Goal: Task Accomplishment & Management: Complete application form

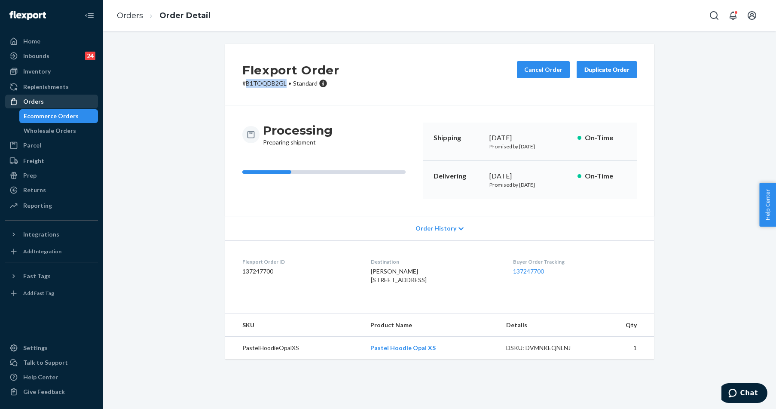
click at [48, 100] on div "Orders" at bounding box center [51, 101] width 91 height 12
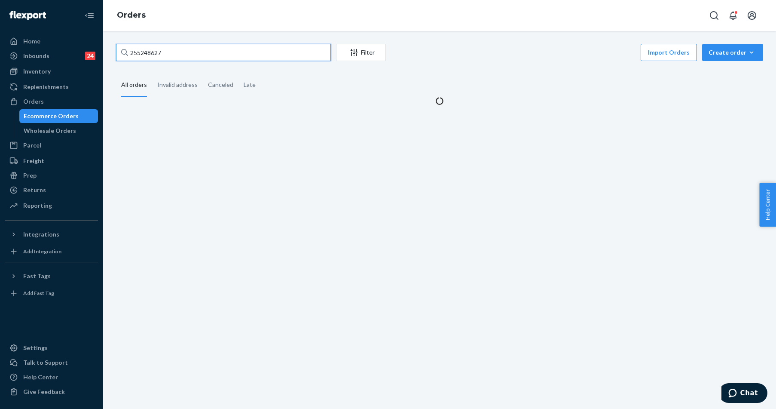
click at [188, 51] on input "255248627" at bounding box center [223, 52] width 215 height 17
paste input "62564"
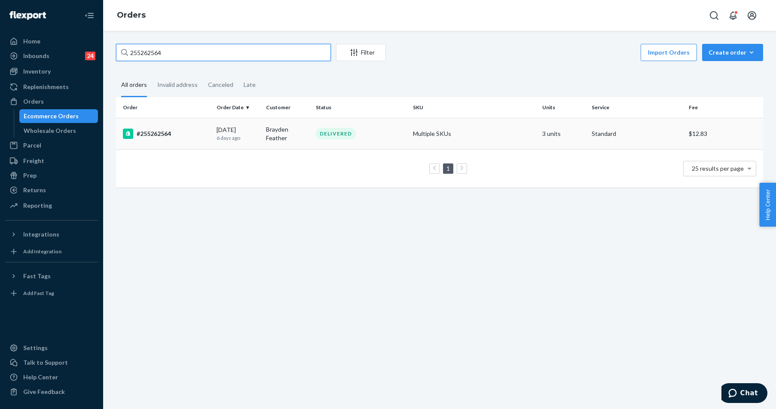
type input "255262564"
click at [186, 136] on div "#255262564" at bounding box center [166, 133] width 87 height 10
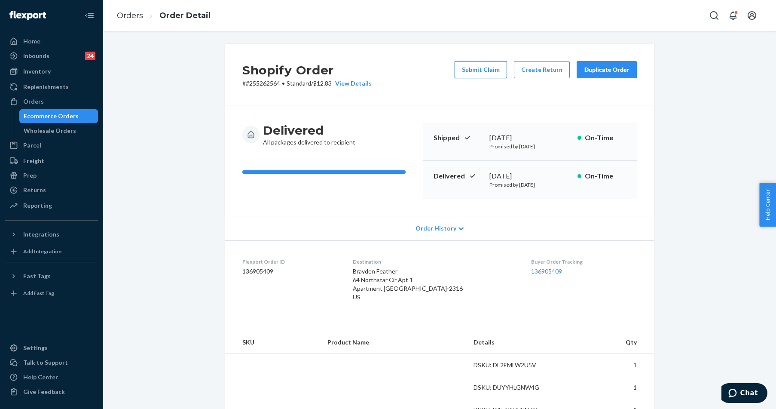
click at [482, 67] on button "Submit Claim" at bounding box center [481, 69] width 52 height 17
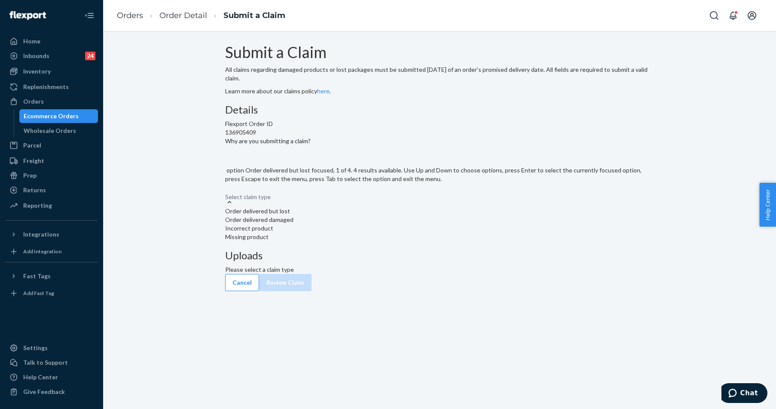
click at [376, 198] on div "Select claim type" at bounding box center [439, 192] width 429 height 10
click at [226, 197] on input "Why are you submitting a claim? option Order delivered but lost focused, 1 of 4…" at bounding box center [225, 192] width 1 height 9
click at [376, 198] on div "Select claim type" at bounding box center [439, 192] width 429 height 10
click at [226, 197] on input "Why are you submitting a claim? option Order delivered but lost focused, 1 of 4…" at bounding box center [225, 192] width 1 height 9
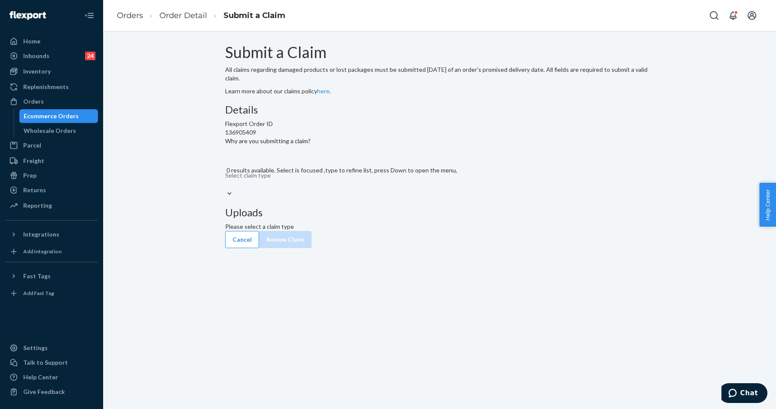
click at [374, 189] on div "Select claim type" at bounding box center [439, 184] width 429 height 10
click at [226, 188] on input "Why are you submitting a claim? 0 results available. Select is focused ,type to…" at bounding box center [225, 184] width 1 height 9
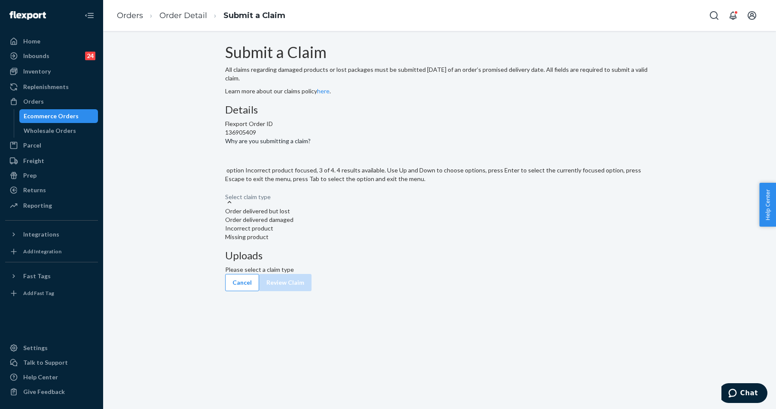
click at [360, 232] on div "Incorrect product" at bounding box center [439, 228] width 429 height 9
click at [226, 197] on input "Why are you submitting a claim? option Incorrect product focused, 3 of 4. 4 res…" at bounding box center [225, 192] width 1 height 9
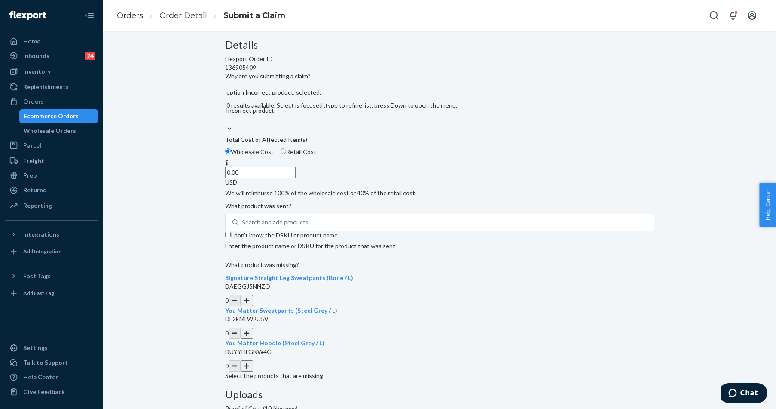
scroll to position [122, 0]
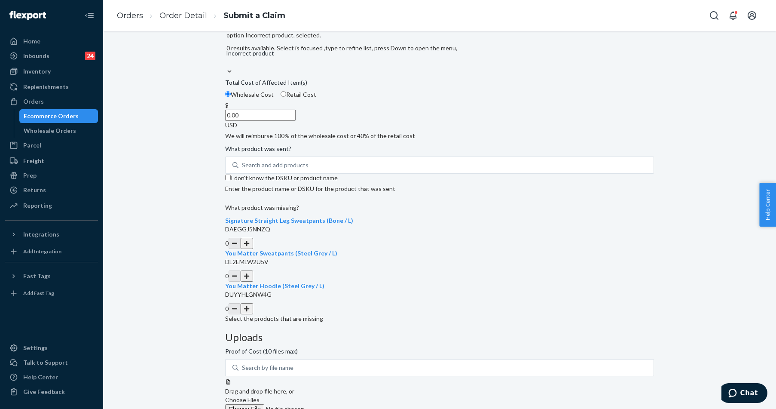
click at [253, 249] on button "button" at bounding box center [247, 243] width 12 height 11
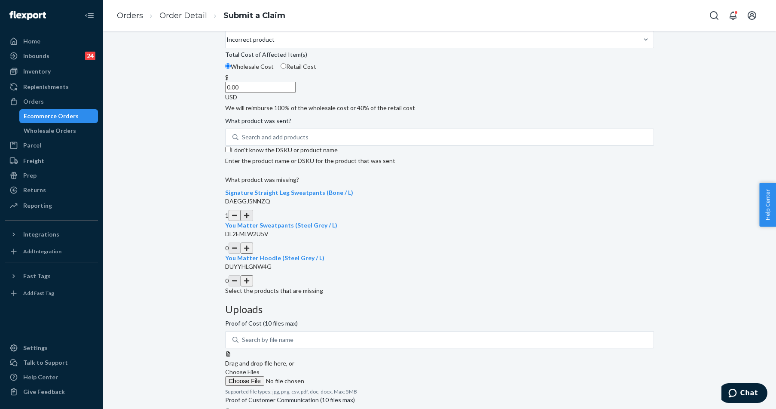
click at [253, 253] on button "button" at bounding box center [247, 247] width 12 height 11
click at [253, 286] on button "button" at bounding box center [247, 280] width 12 height 11
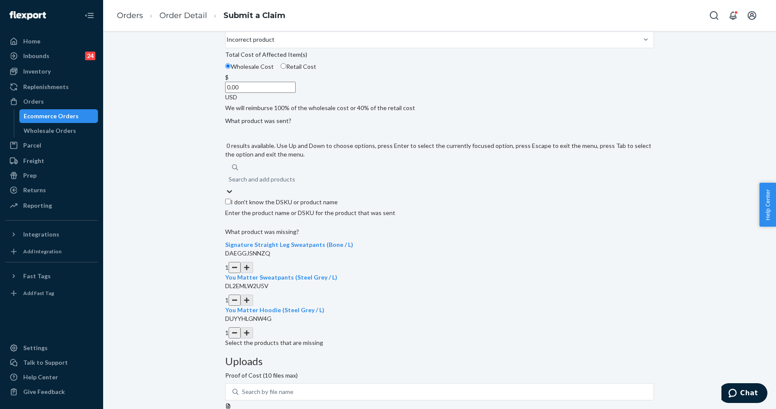
click at [295, 183] on div "Search and add products" at bounding box center [262, 179] width 67 height 9
click at [229, 183] on input "0 results available. Use Up and Down to choose options, press Enter to select t…" at bounding box center [229, 179] width 1 height 9
paste input "Cloud Tee - Mocha/XL"
type input "Cloud Tee - Mocha/XL"
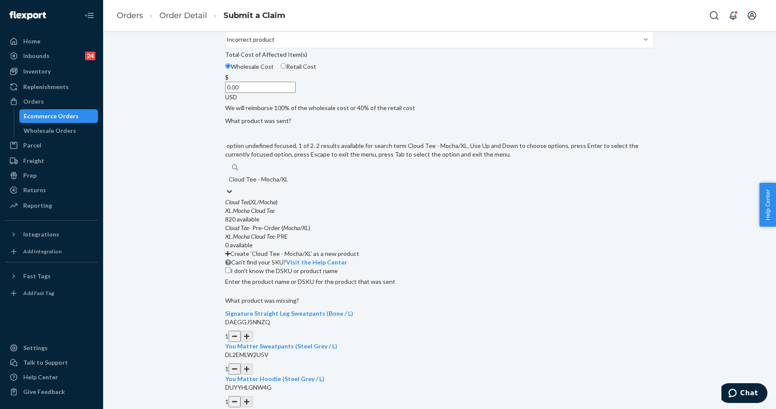
click at [275, 214] on em "Tee" at bounding box center [270, 210] width 8 height 7
click at [287, 183] on input "Cloud Tee - Mocha/XL" at bounding box center [258, 179] width 59 height 9
click at [304, 277] on p "Enter the product name or DSKU for the product that was sent" at bounding box center [439, 281] width 429 height 9
click at [287, 183] on input "Cloud Tee - Mocha/XL" at bounding box center [258, 179] width 59 height 9
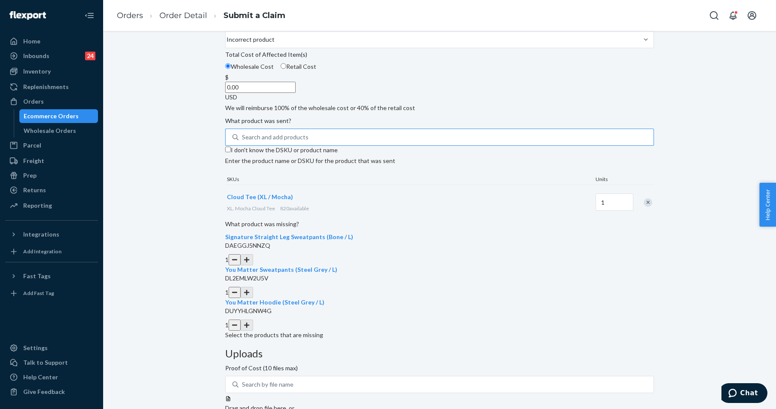
click at [308, 141] on div "Search and add products" at bounding box center [275, 137] width 67 height 9
click at [243, 141] on input "Search and add products" at bounding box center [242, 137] width 1 height 9
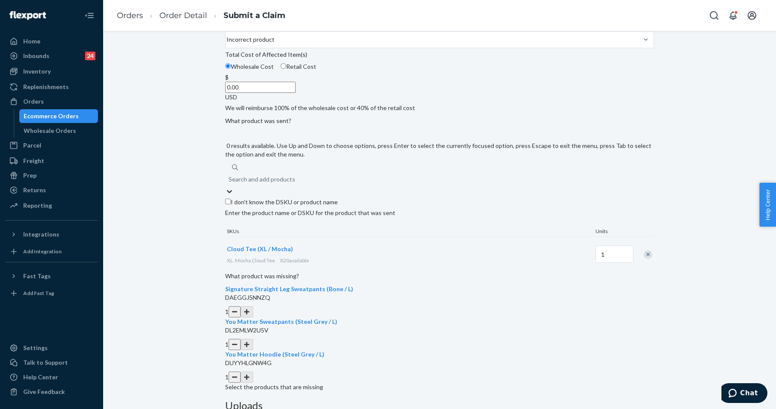
paste input "Cloud Tee - Onyx Black/XL"
type input "Cloud Tee - Onyx Black/XL"
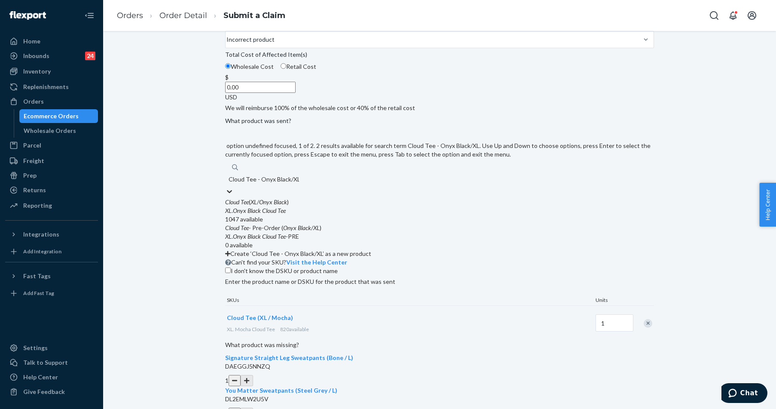
click at [286, 214] on em "Tee" at bounding box center [282, 210] width 8 height 7
click at [299, 183] on input "Cloud Tee - Onyx Black/XL" at bounding box center [264, 179] width 70 height 9
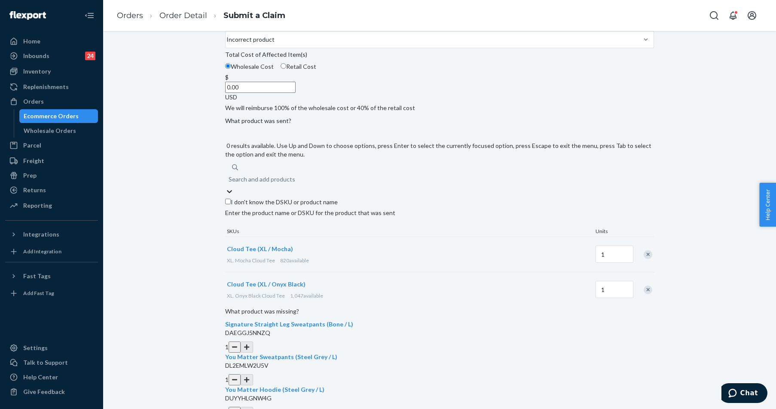
click at [351, 187] on div "Search and add products" at bounding box center [439, 178] width 429 height 15
click at [229, 183] on input "0 results available. Use Up and Down to choose options, press Enter to select t…" at bounding box center [229, 179] width 1 height 9
paste input "Cloud Shorts - Onyx Black/L"
type input "Cloud Shorts - Onyx Black/L"
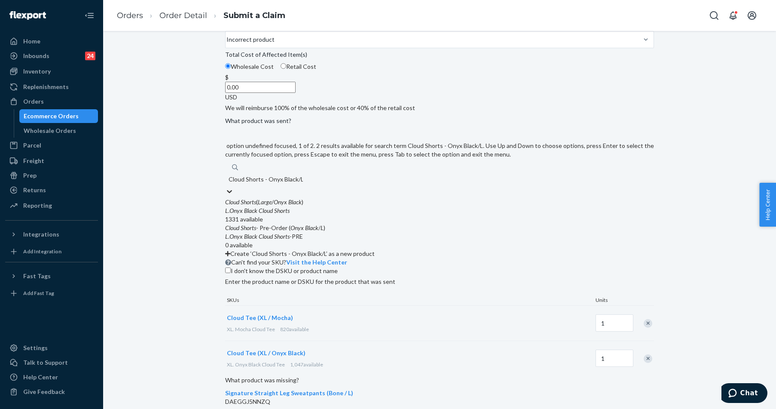
click at [334, 215] on div "L . Onyx Black Cloud Shorts" at bounding box center [439, 210] width 429 height 9
click at [303, 183] on input "Cloud Shorts - Onyx Black/L" at bounding box center [266, 179] width 74 height 9
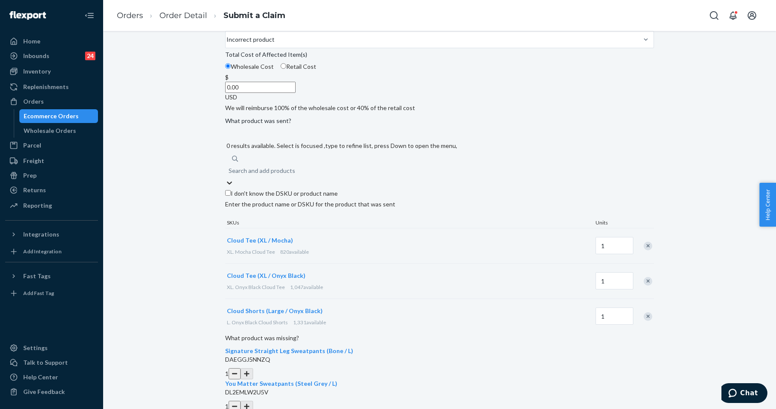
scroll to position [165, 0]
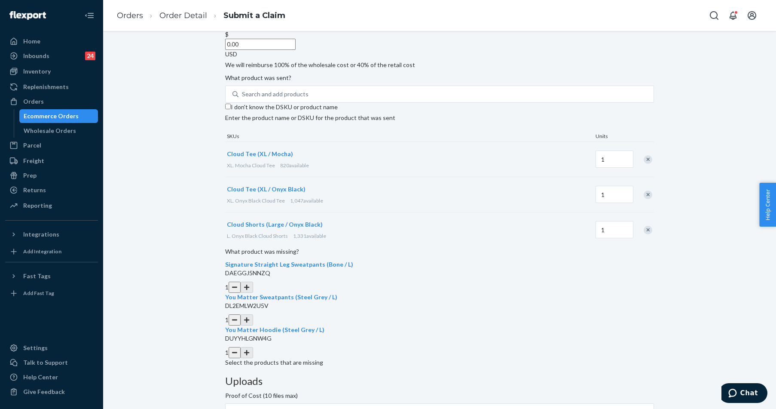
drag, startPoint x: 357, startPoint y: 101, endPoint x: 388, endPoint y: 103, distance: 31.4
click at [388, 58] on div "$ 0.00 USD" at bounding box center [439, 44] width 429 height 28
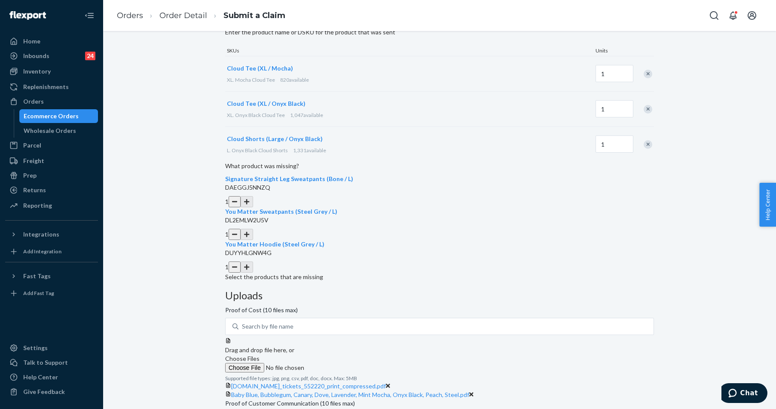
scroll to position [263, 0]
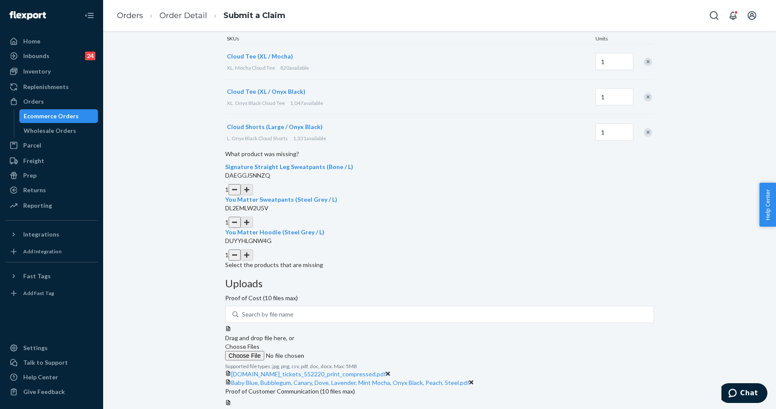
type input "66.00"
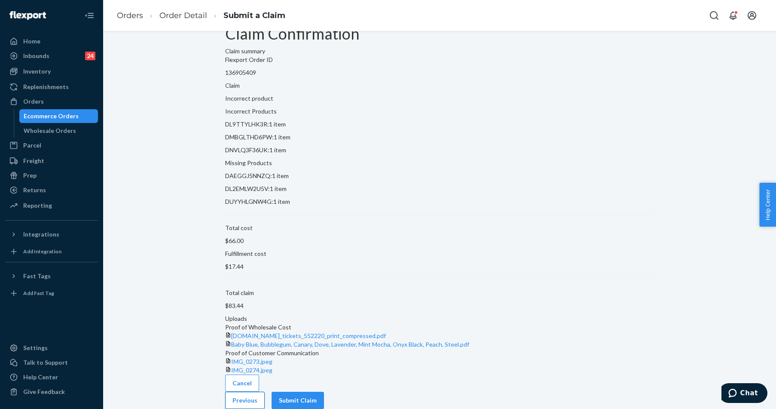
click at [265, 394] on button "Previous" at bounding box center [245, 399] width 40 height 17
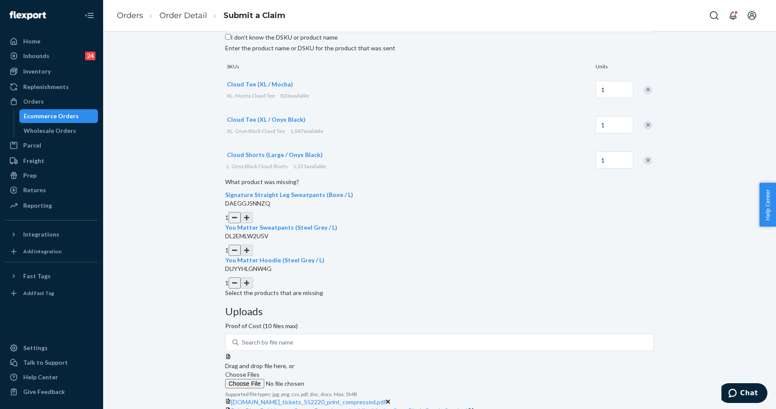
scroll to position [220, 0]
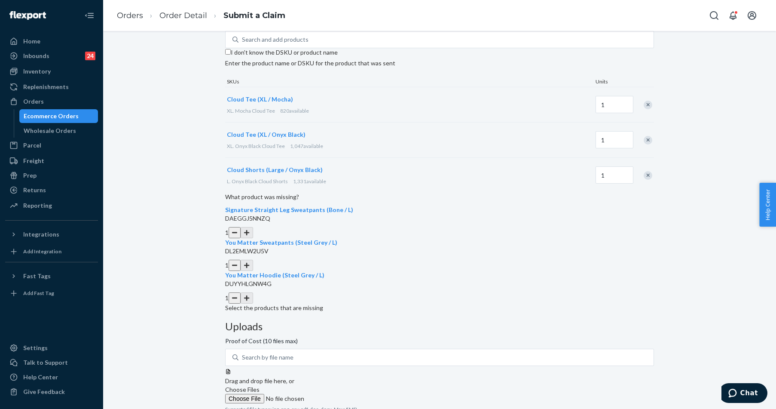
click at [390, 408] on icon at bounding box center [388, 416] width 4 height 6
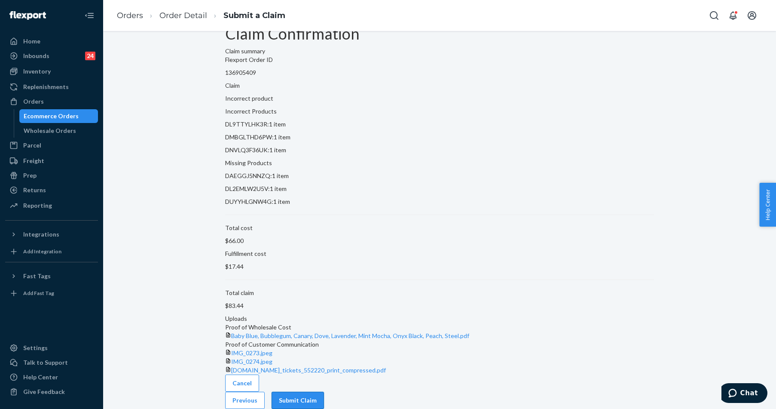
click at [324, 400] on button "Submit Claim" at bounding box center [298, 399] width 52 height 17
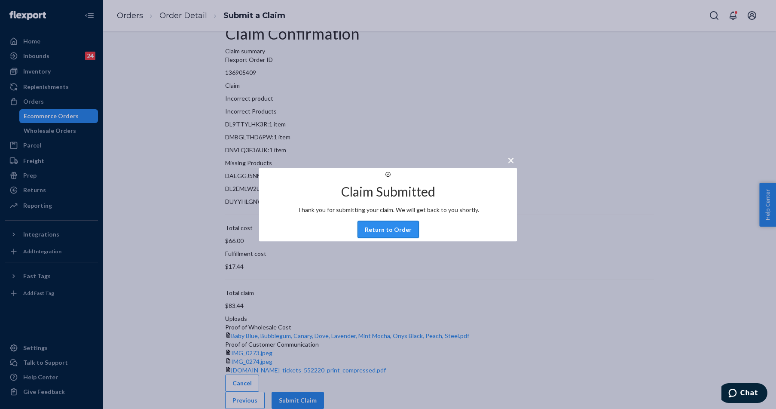
click at [368, 233] on button "Return to Order" at bounding box center [387, 228] width 61 height 17
click at [385, 239] on div "Claim Confirmation Claim summary Flexport Order ID 136905409 Claim Incorrect pr…" at bounding box center [439, 220] width 673 height 378
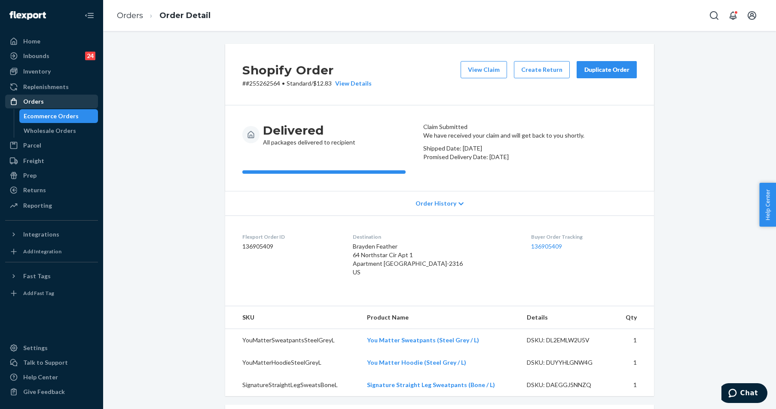
click at [43, 96] on div "Orders" at bounding box center [51, 101] width 91 height 12
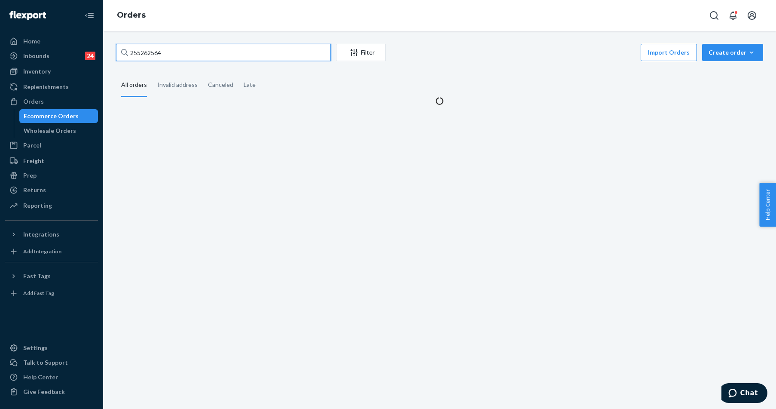
click at [193, 55] on input "255262564" at bounding box center [223, 52] width 215 height 17
paste input "146139"
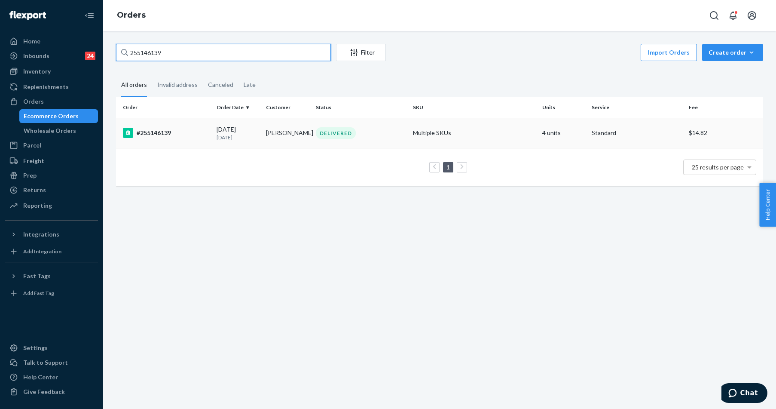
type input "255146139"
click at [180, 138] on div "#255146139" at bounding box center [166, 133] width 87 height 10
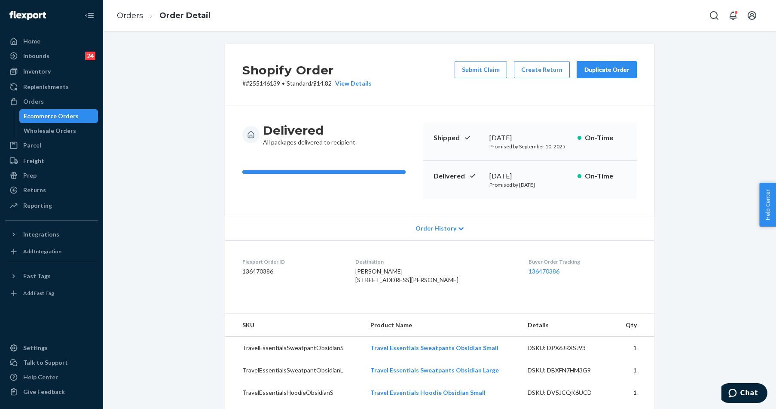
click at [603, 70] on div "Duplicate Order" at bounding box center [607, 69] width 46 height 9
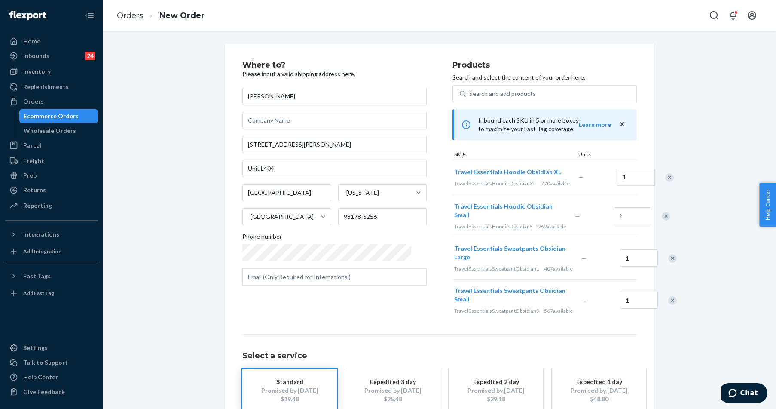
click at [651, 227] on div at bounding box center [661, 216] width 21 height 23
click at [662, 220] on div "Remove Item" at bounding box center [666, 216] width 9 height 9
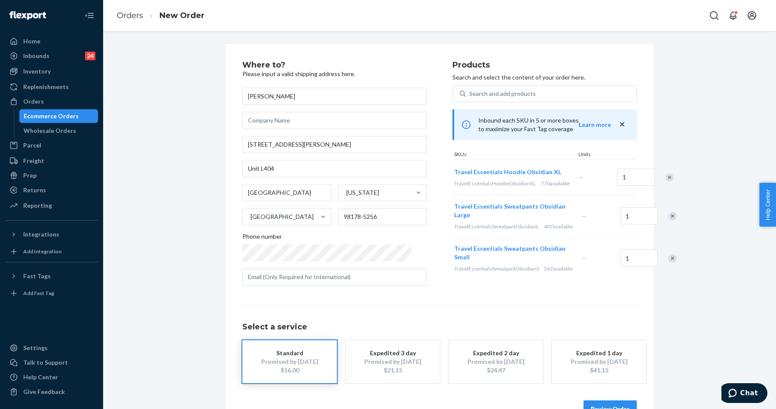
click at [668, 220] on div "Remove Item" at bounding box center [672, 216] width 9 height 9
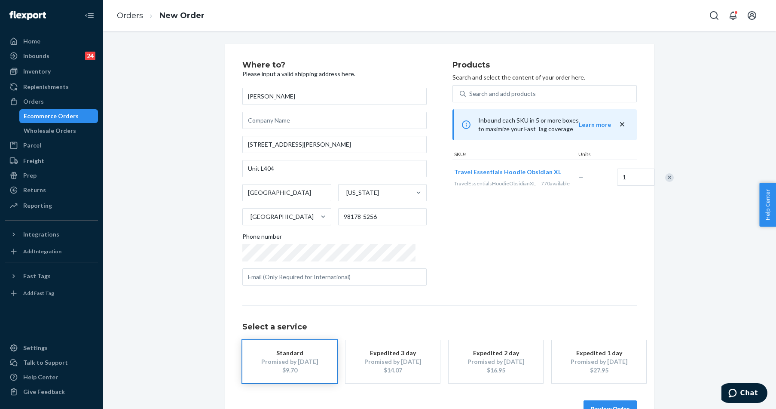
click at [601, 405] on button "Review Order" at bounding box center [609, 408] width 53 height 17
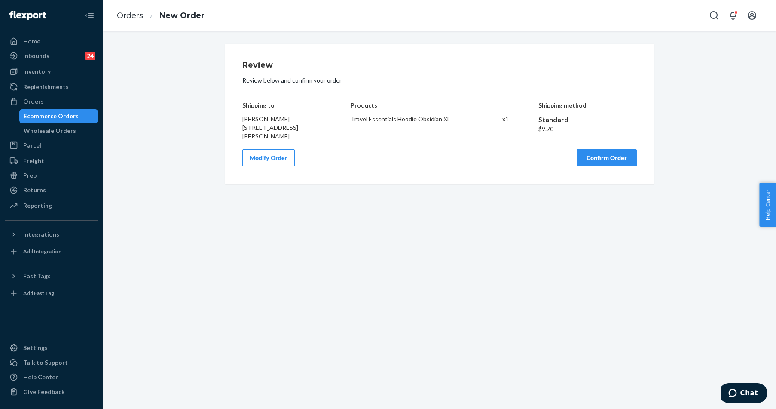
click at [612, 166] on button "Confirm Order" at bounding box center [607, 157] width 60 height 17
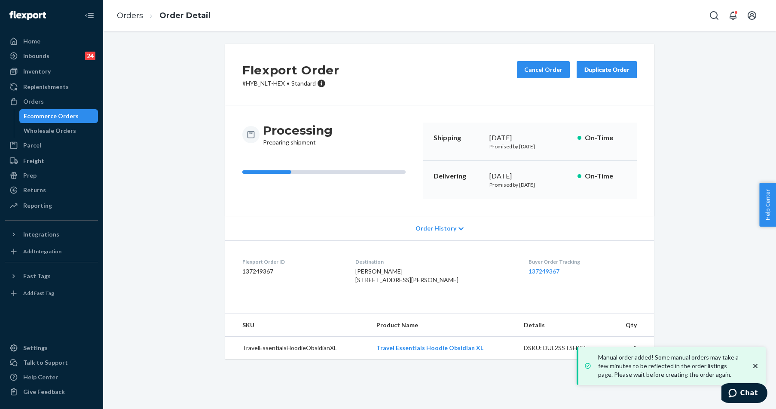
click at [260, 86] on p "# HYB_NLT-HEX • Standard" at bounding box center [290, 83] width 97 height 9
drag, startPoint x: 242, startPoint y: 84, endPoint x: 280, endPoint y: 83, distance: 37.4
click at [280, 83] on p "# HYB_NLT-HEX • Standard" at bounding box center [290, 83] width 97 height 9
copy p "HYB_NLT-HEX"
click at [45, 101] on div "Orders" at bounding box center [51, 101] width 91 height 12
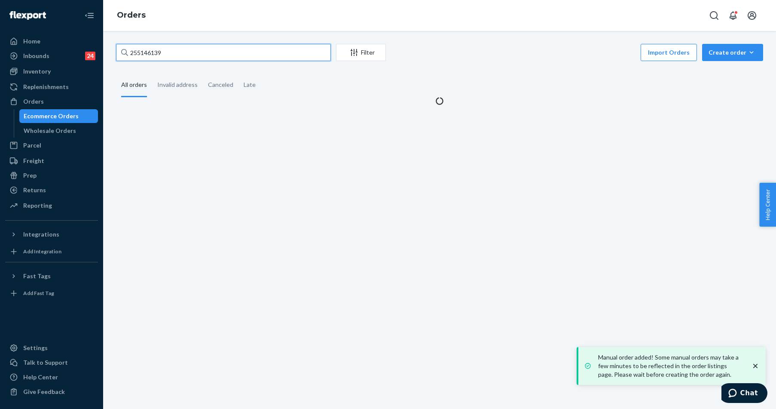
click at [183, 51] on input "255146139" at bounding box center [223, 52] width 215 height 17
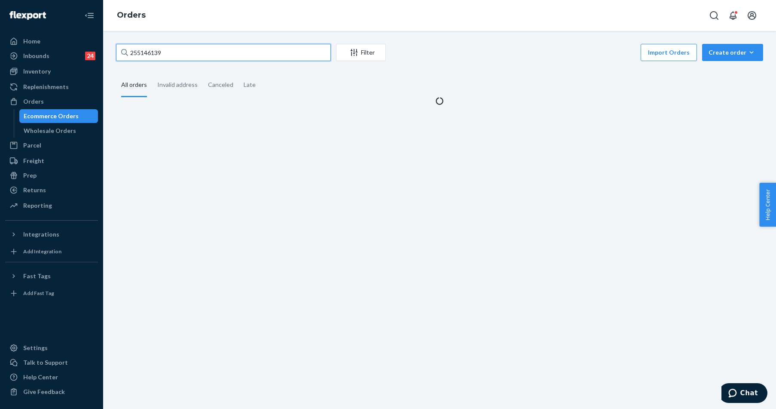
click at [183, 51] on input "255146139" at bounding box center [223, 52] width 215 height 17
paste input "4258036"
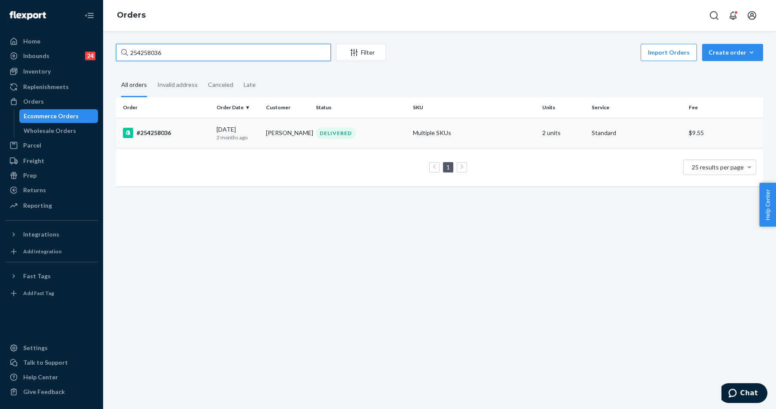
type input "254258036"
click at [173, 140] on td "#254258036" at bounding box center [164, 133] width 97 height 30
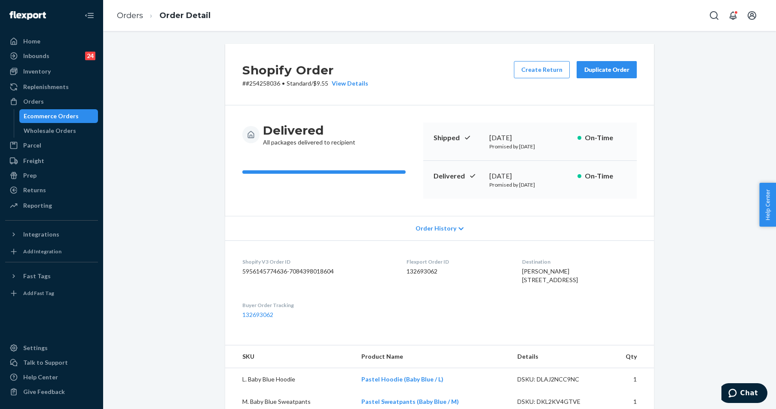
click at [589, 74] on button "Duplicate Order" at bounding box center [607, 69] width 60 height 17
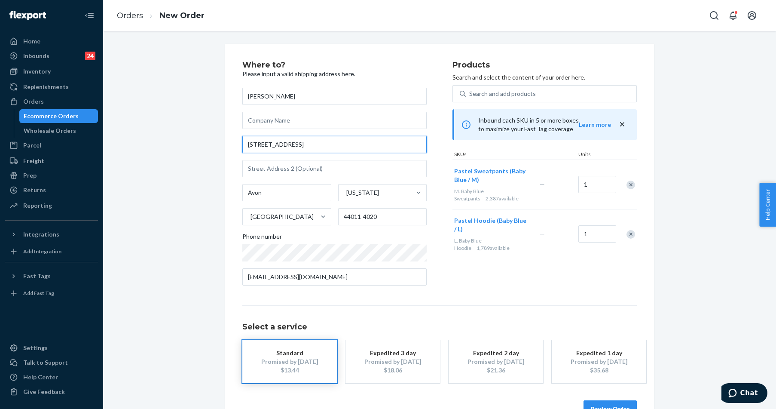
drag, startPoint x: 345, startPoint y: 147, endPoint x: 210, endPoint y: 137, distance: 135.7
click at [210, 137] on div "Where to? Please input a valid shipping address here. Gina Lopresti 36550 Chest…" at bounding box center [440, 239] width 660 height 391
paste input "2880 Danielle Drive Westlake, Ohio 44145"
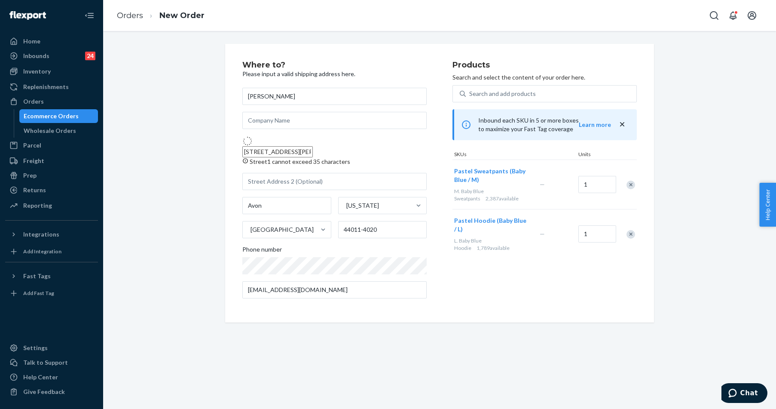
type input "2880 Danielle Dr"
type input "Westlake"
type input "44145"
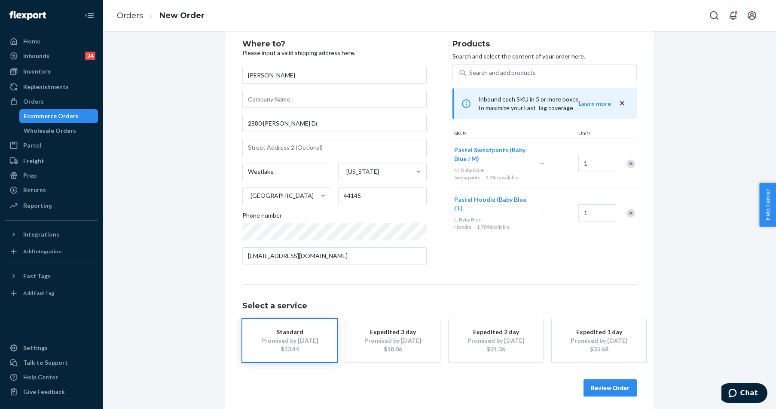
scroll to position [26, 0]
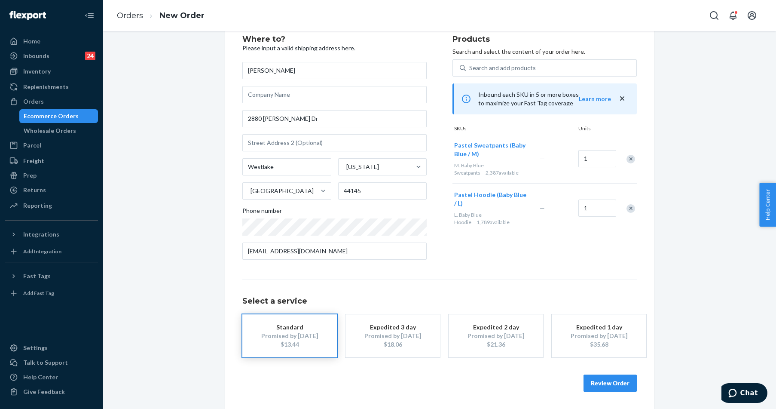
drag, startPoint x: 603, startPoint y: 383, endPoint x: 598, endPoint y: 345, distance: 38.5
click at [603, 383] on button "Review Order" at bounding box center [609, 382] width 53 height 17
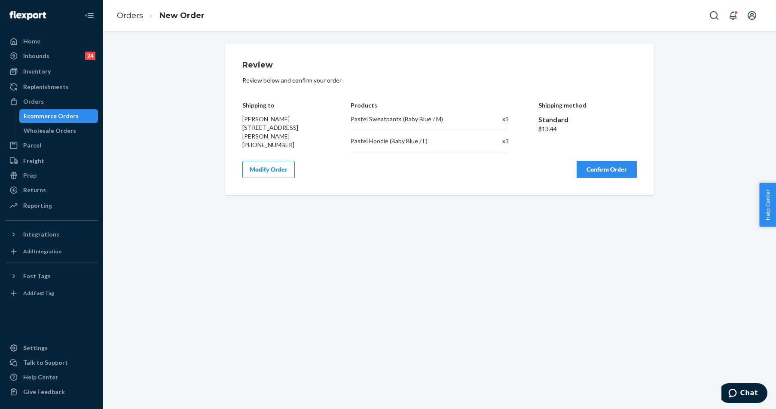
click at [609, 167] on button "Confirm Order" at bounding box center [607, 169] width 60 height 17
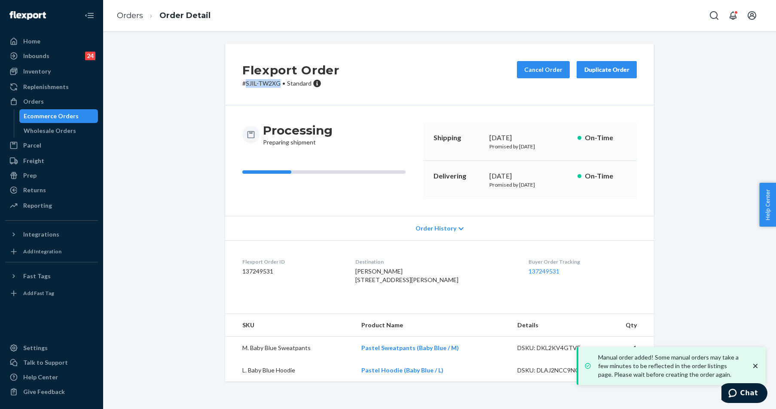
drag, startPoint x: 242, startPoint y: 86, endPoint x: 276, endPoint y: 84, distance: 34.0
click at [276, 84] on p "# SJIL-TW2XG • Standard" at bounding box center [290, 83] width 97 height 9
copy p "SJIL-TW2XG"
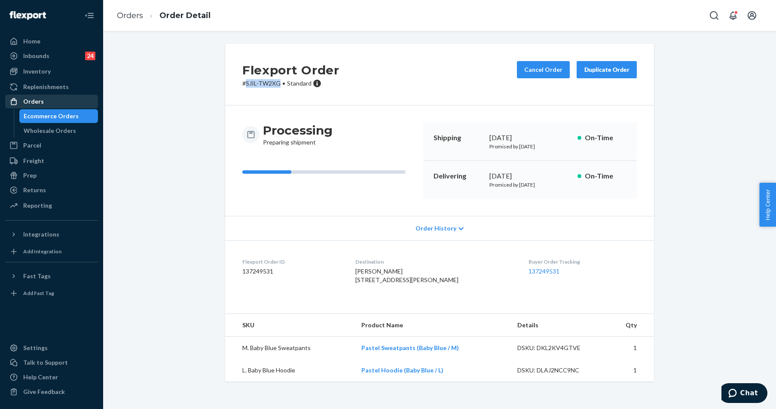
click at [33, 100] on div "Orders" at bounding box center [33, 101] width 21 height 9
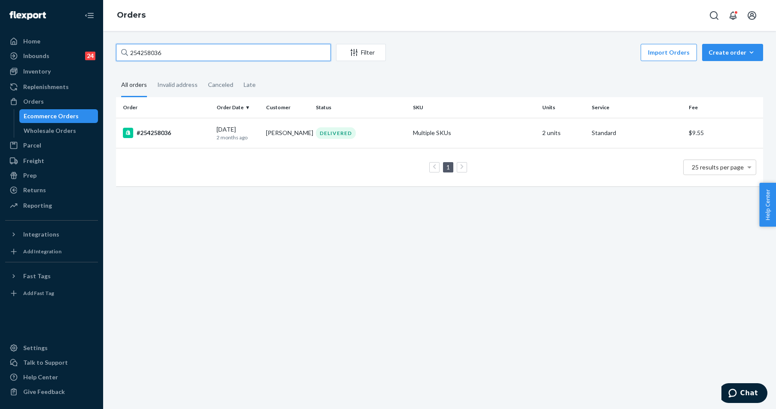
click at [193, 44] on input "254258036" at bounding box center [223, 52] width 215 height 17
paste input "5256830"
type input "255256830"
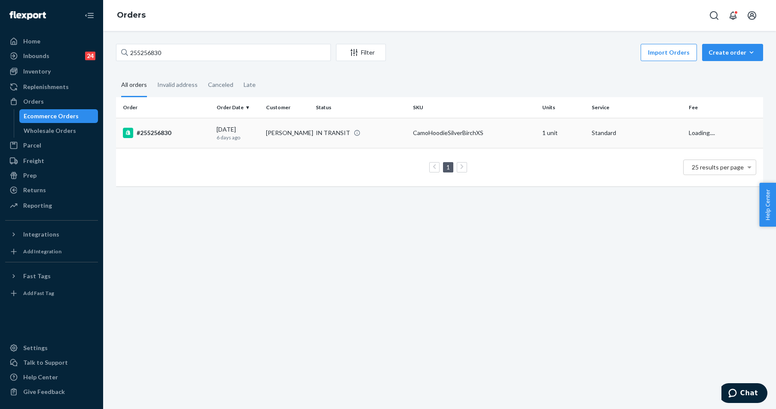
click at [153, 134] on div "#255256830" at bounding box center [166, 133] width 87 height 10
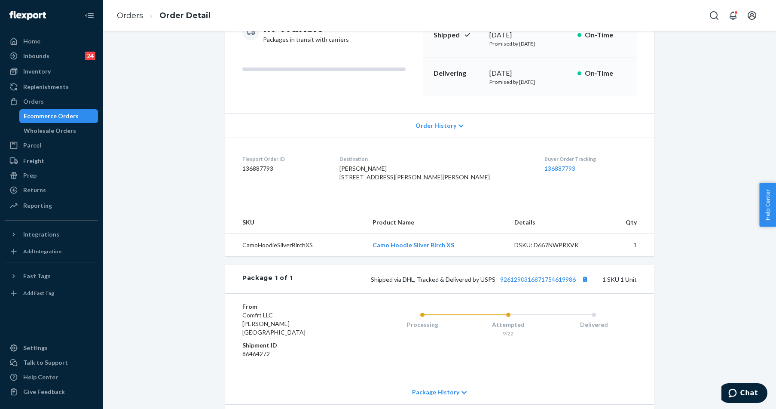
scroll to position [32, 0]
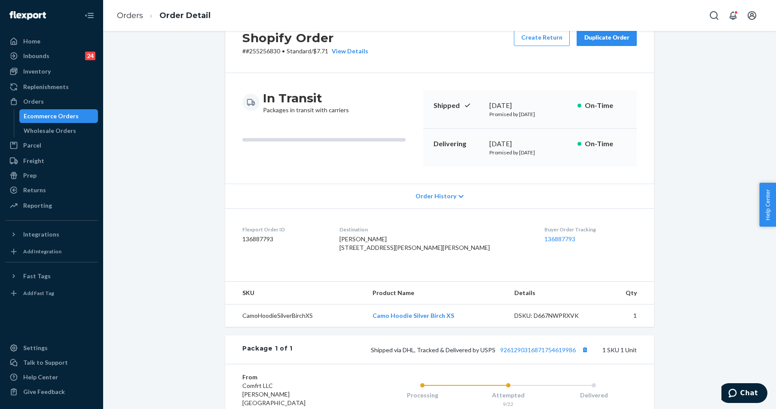
click at [597, 34] on div "Duplicate Order" at bounding box center [607, 37] width 46 height 9
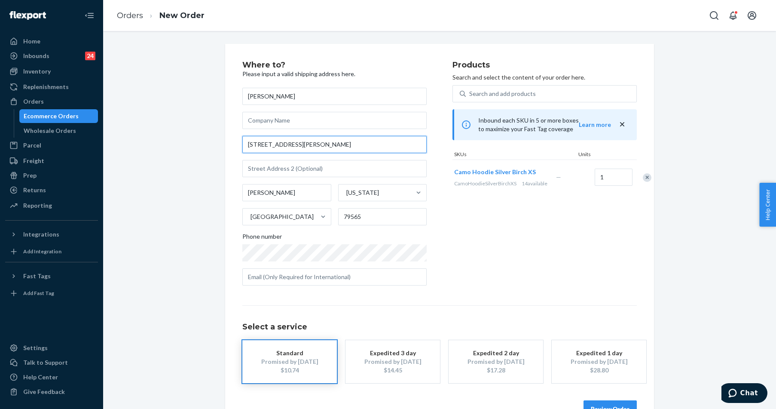
drag, startPoint x: 295, startPoint y: 144, endPoint x: 174, endPoint y: 138, distance: 121.3
click at [174, 138] on div "Where to? Please input a valid shipping address here. Gracelyn Cannon 205 N Bry…" at bounding box center [440, 239] width 660 height 391
paste input "1802 Woodruff Ln 79556 Sweetwater Tx"
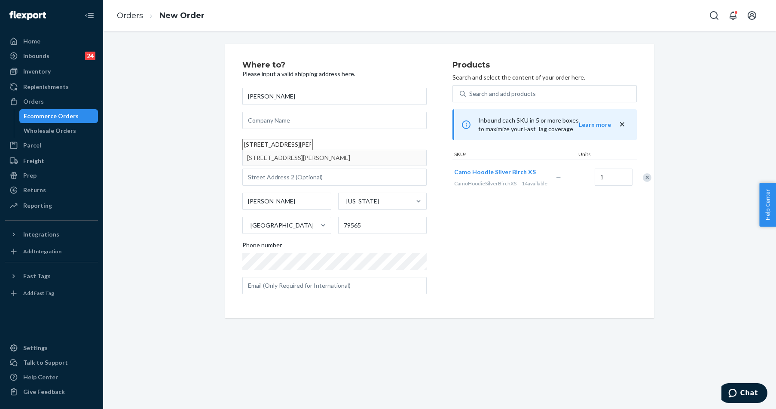
click at [315, 161] on div "Street1 cannot exceed 35 characters" at bounding box center [334, 157] width 184 height 9
click at [313, 150] on input "1802 Woodruff Ln 79556 Sweetwater Tx" at bounding box center [277, 144] width 70 height 11
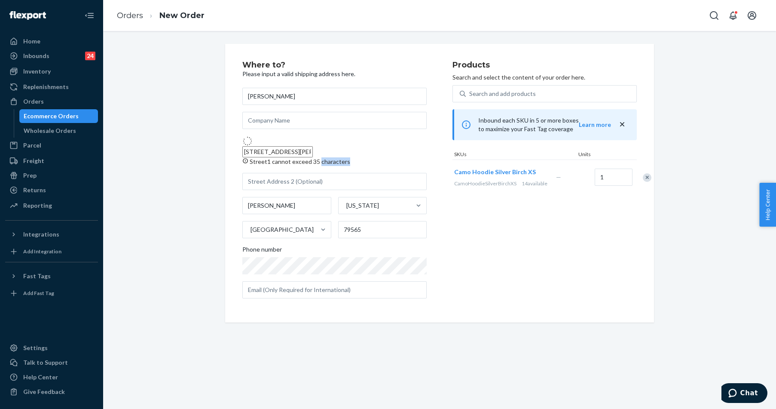
type input "1802 Woodruff Ln"
type input "Sweetwater"
type input "79556"
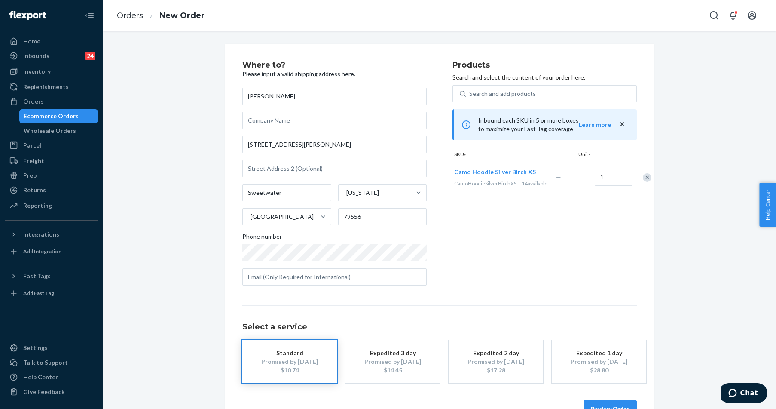
click at [604, 403] on button "Review Order" at bounding box center [609, 408] width 53 height 17
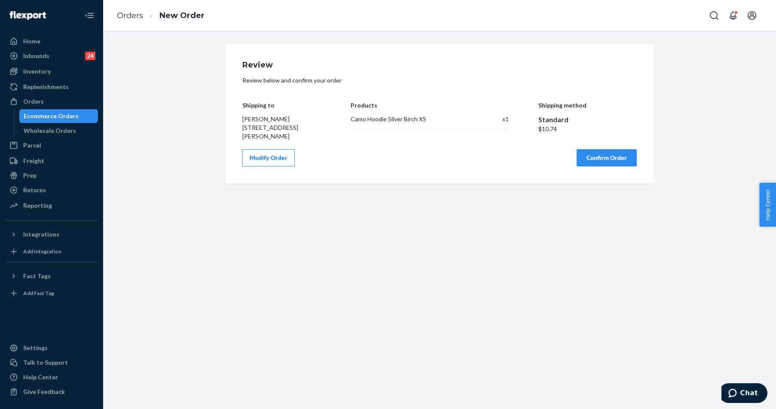
click at [596, 156] on button "Confirm Order" at bounding box center [607, 157] width 60 height 17
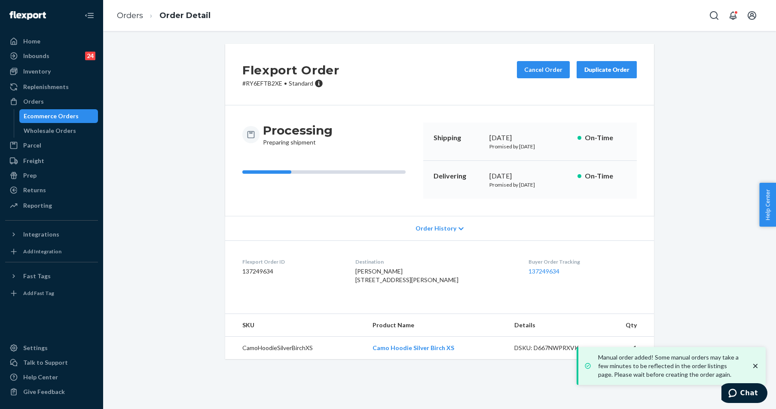
click at [261, 84] on p "# RY6EFTB2XE • Standard" at bounding box center [290, 83] width 97 height 9
click at [272, 84] on p "# RY6EFTB2XE • Standard" at bounding box center [290, 83] width 97 height 9
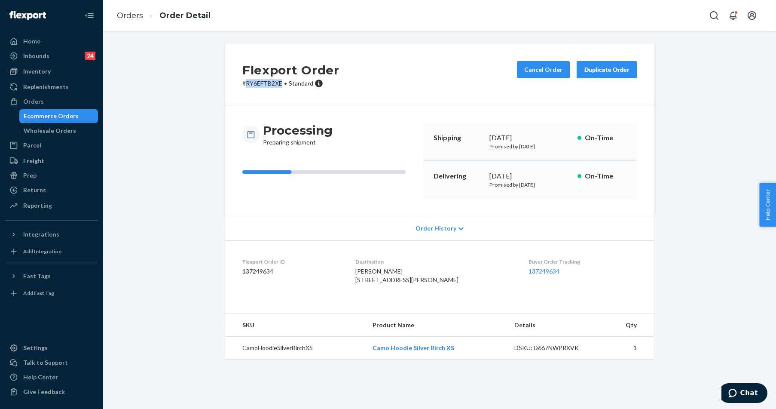
click at [39, 109] on link "Ecommerce Orders" at bounding box center [58, 116] width 79 height 14
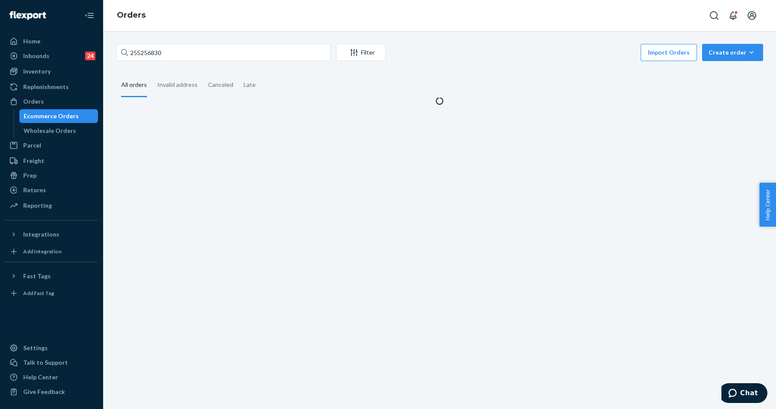
click at [38, 94] on ul "Home Inbounds 24 Shipping Plans Problems 24 Inventory Products Replenishments O…" at bounding box center [51, 123] width 93 height 179
click at [39, 101] on div "Orders" at bounding box center [33, 101] width 21 height 9
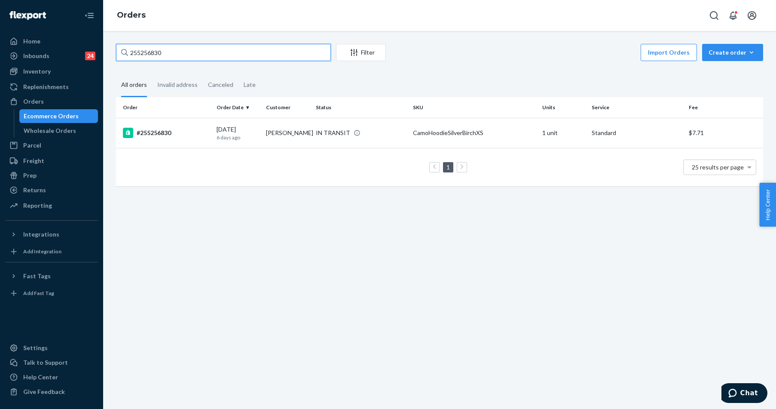
click at [156, 52] on input "255256830" at bounding box center [223, 52] width 215 height 17
paste input "197071"
type input "255197071"
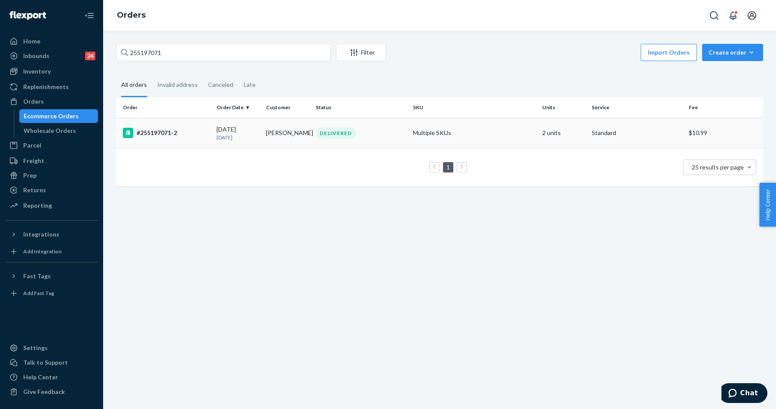
click at [162, 130] on div "#255197071-2" at bounding box center [166, 133] width 87 height 10
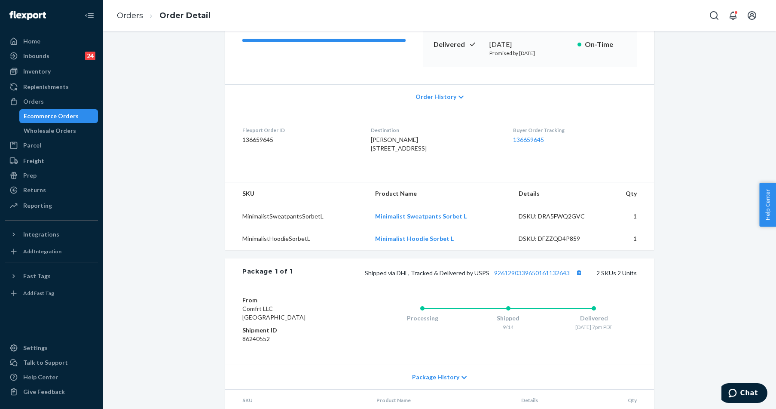
scroll to position [206, 0]
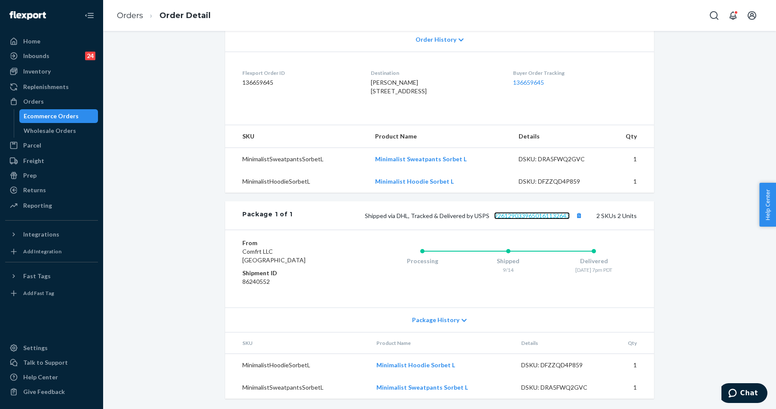
click at [538, 217] on link "9261290339650161132643" at bounding box center [532, 215] width 76 height 7
click at [28, 100] on div "Orders" at bounding box center [33, 101] width 21 height 9
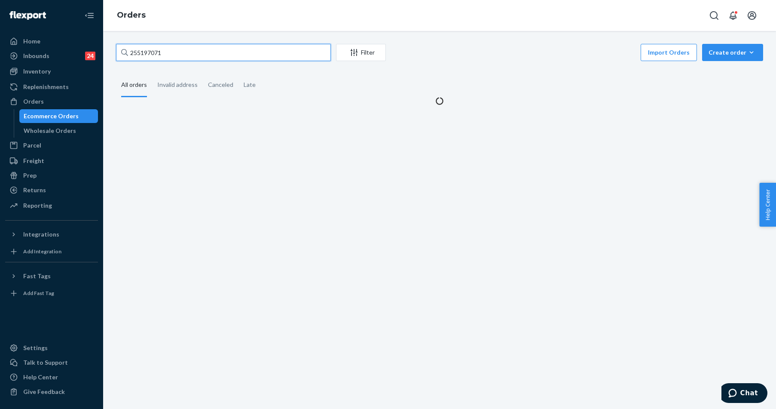
click at [182, 46] on input "255197071" at bounding box center [223, 52] width 215 height 17
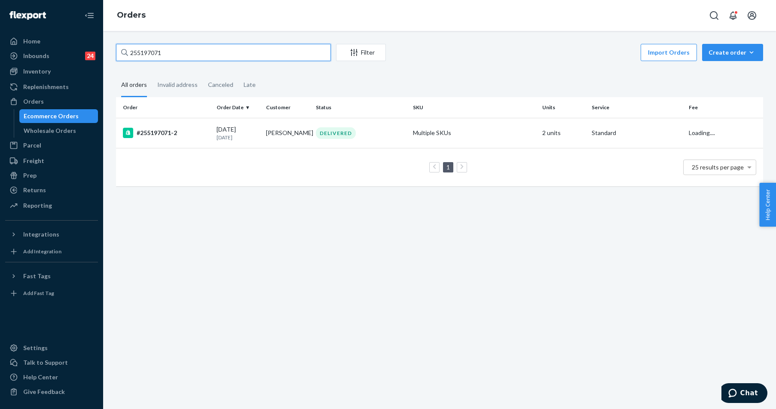
paste input "4989753"
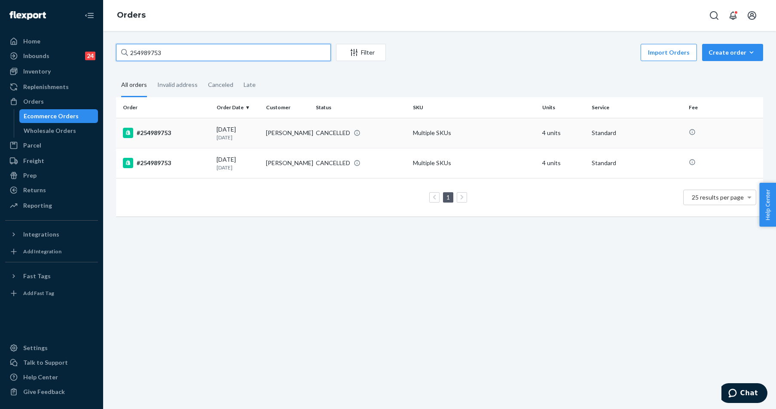
type input "254989753"
click at [181, 132] on div "#254989753" at bounding box center [166, 133] width 87 height 10
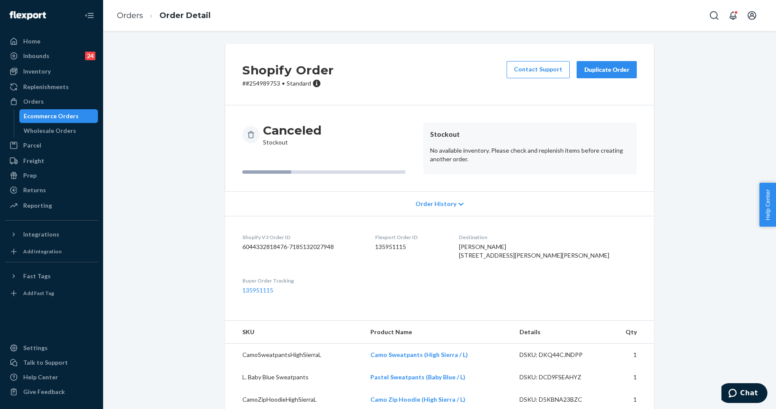
click at [605, 69] on div "Duplicate Order" at bounding box center [607, 69] width 46 height 9
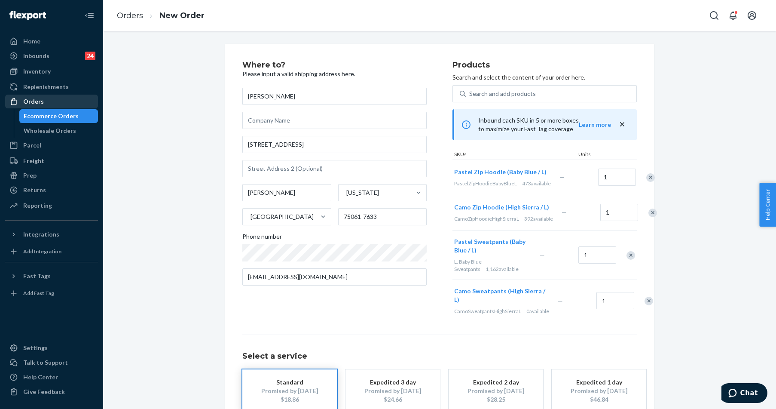
click at [31, 96] on div "Orders" at bounding box center [51, 101] width 91 height 12
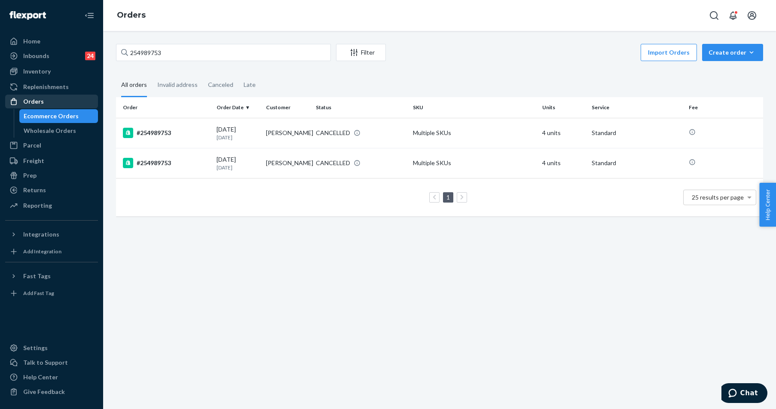
click at [33, 102] on div "Orders" at bounding box center [33, 101] width 21 height 9
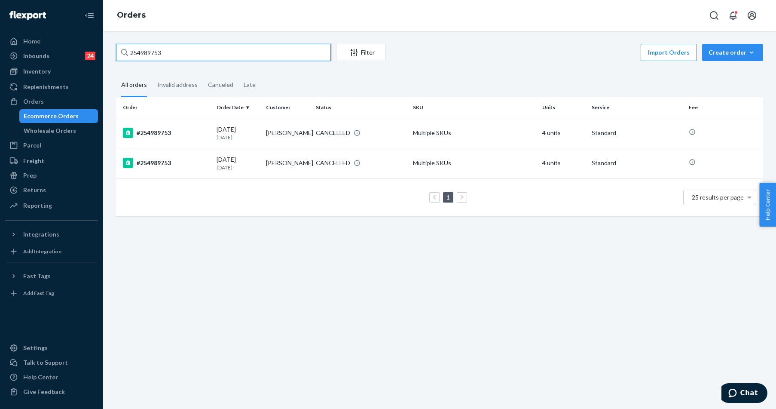
click at [137, 50] on input "254989753" at bounding box center [223, 52] width 215 height 17
paste input "5285327"
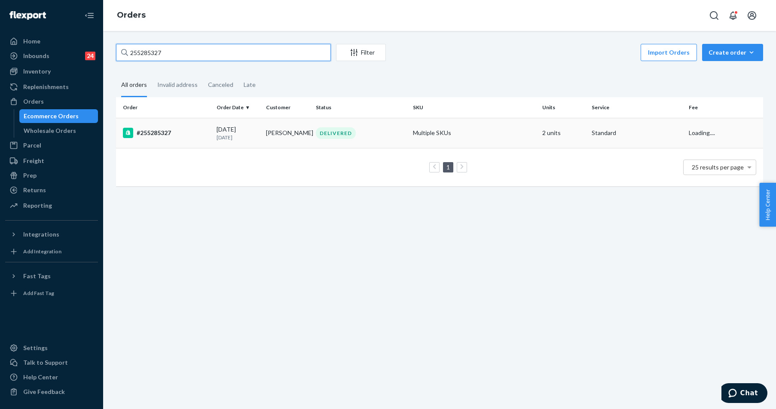
type input "255285327"
click at [153, 130] on div "#255285327" at bounding box center [166, 133] width 87 height 10
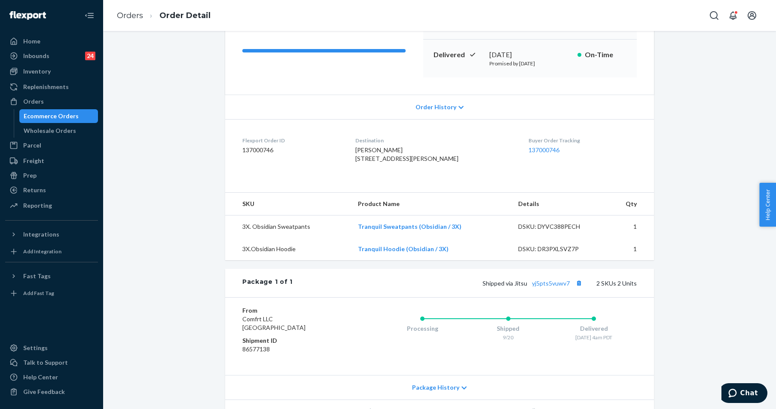
scroll to position [206, 0]
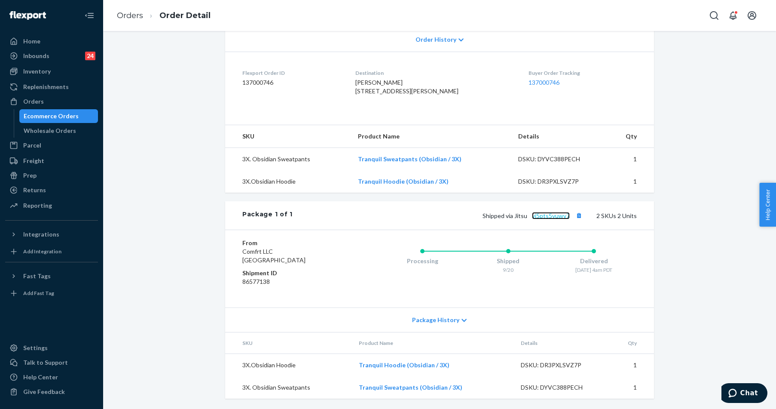
click at [559, 218] on link "yj5pts5vuwv7" at bounding box center [551, 215] width 38 height 7
click at [41, 98] on div "Orders" at bounding box center [33, 101] width 21 height 9
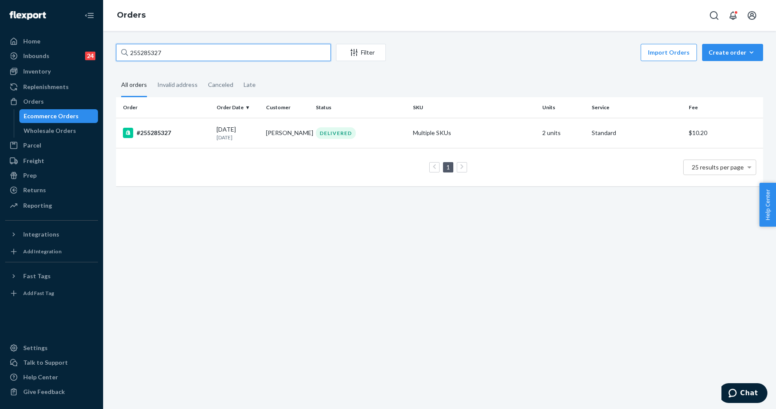
click at [149, 54] on input "255285327" at bounding box center [223, 52] width 215 height 17
paste input "153421"
type input "255153421"
click at [162, 134] on div "#255153421" at bounding box center [166, 133] width 87 height 10
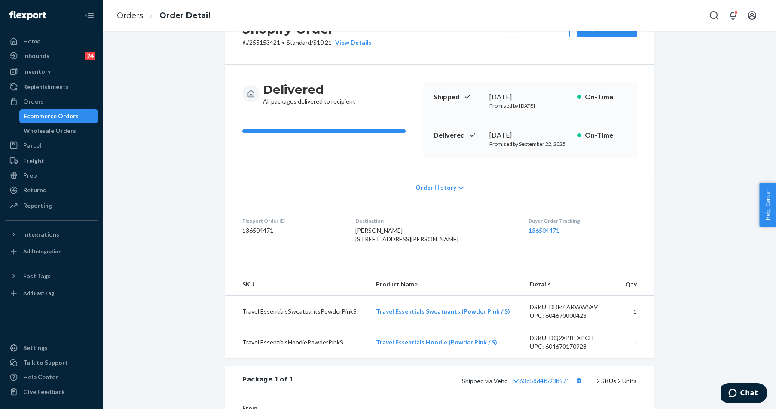
scroll to position [172, 0]
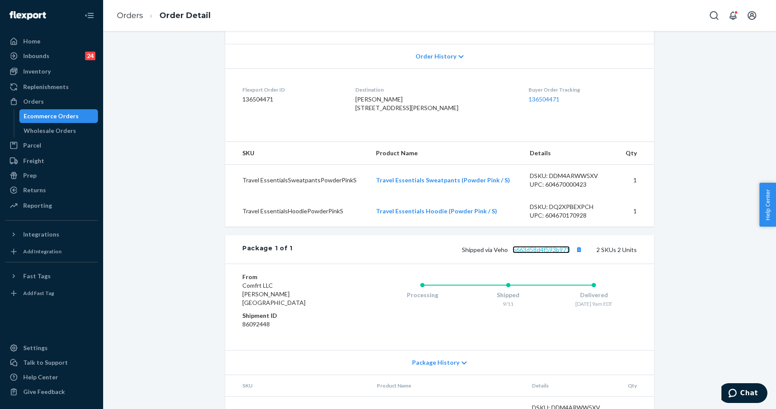
click at [538, 253] on link "b663d58d4f593b971" at bounding box center [541, 249] width 57 height 7
click at [35, 99] on div "Orders" at bounding box center [33, 101] width 21 height 9
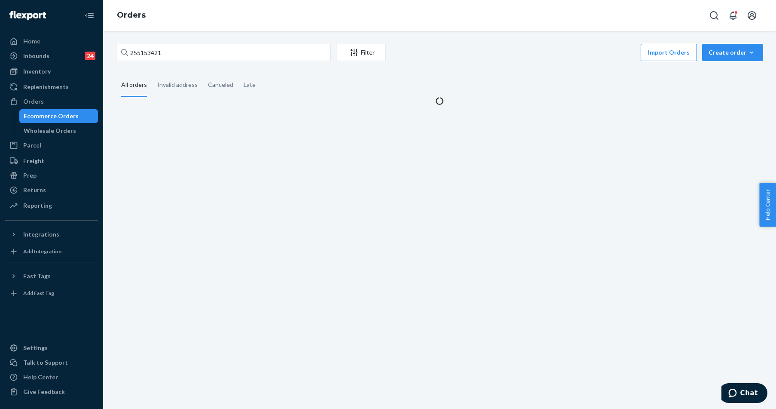
click at [180, 41] on div "255153421 Filter Import Orders Create order Ecommerce order Removal order All o…" at bounding box center [439, 220] width 673 height 378
click at [155, 58] on input "255153421" at bounding box center [223, 52] width 215 height 17
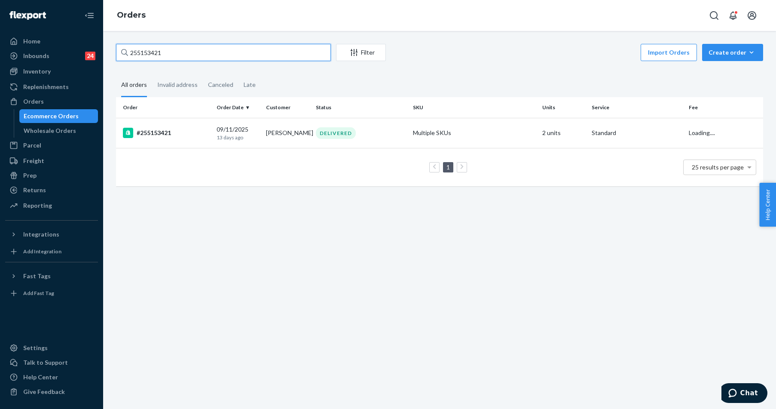
paste input "203586"
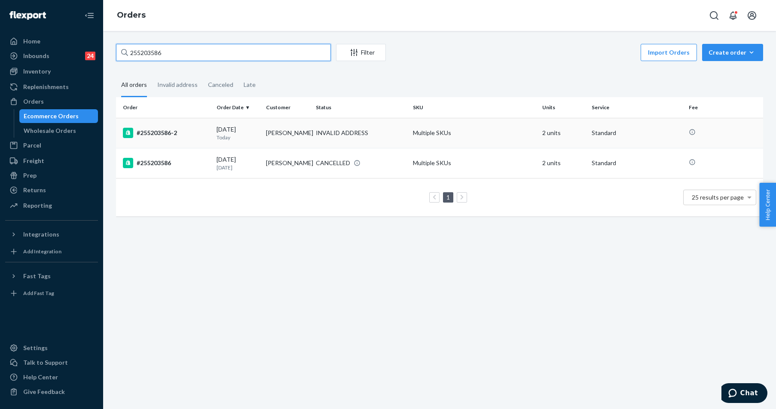
type input "255203586"
click at [180, 136] on div "#255203586-2" at bounding box center [166, 133] width 87 height 10
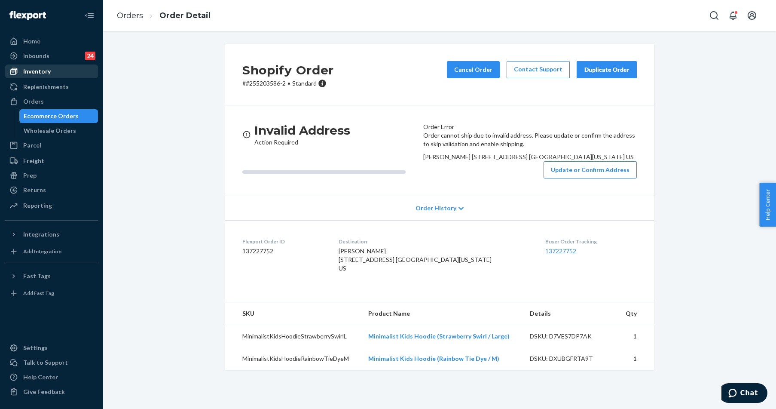
click at [39, 69] on div "Inventory" at bounding box center [36, 71] width 27 height 9
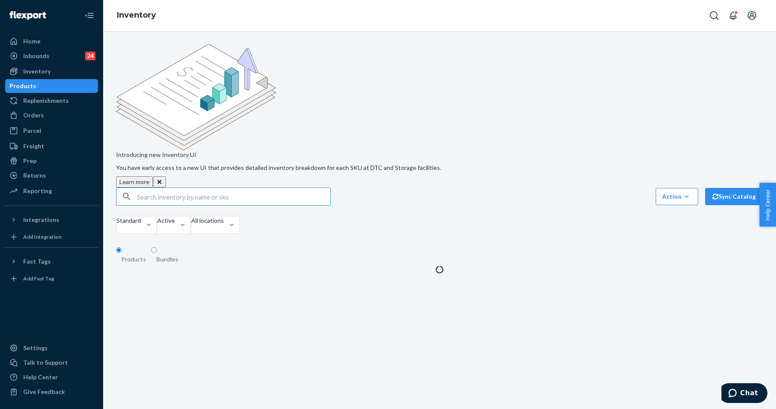
click at [214, 188] on input "text" at bounding box center [233, 196] width 193 height 17
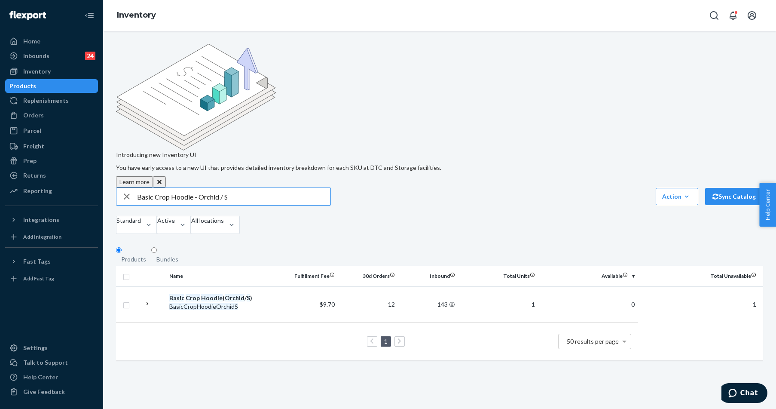
click at [247, 188] on input "Basic Crop Hoodie - Orchid / S" at bounding box center [233, 196] width 193 height 17
type input "Basic Crop Hoodie - Orchid / M"
click at [39, 114] on div "Orders" at bounding box center [33, 115] width 21 height 9
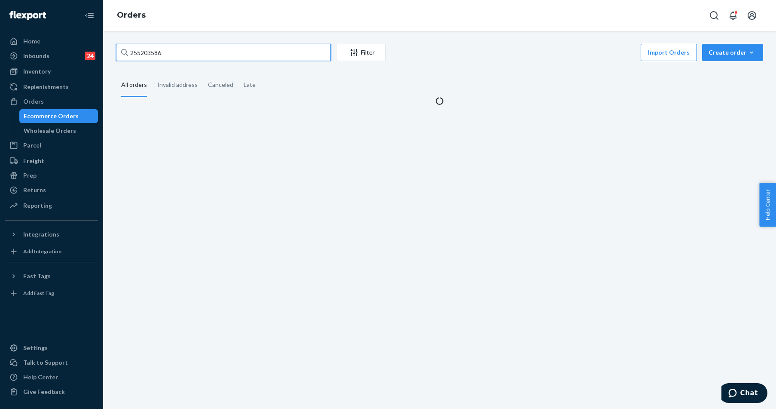
click at [150, 57] on input "255203586" at bounding box center [223, 52] width 215 height 17
click at [150, 56] on input "255203586" at bounding box center [223, 52] width 215 height 17
paste input "58480"
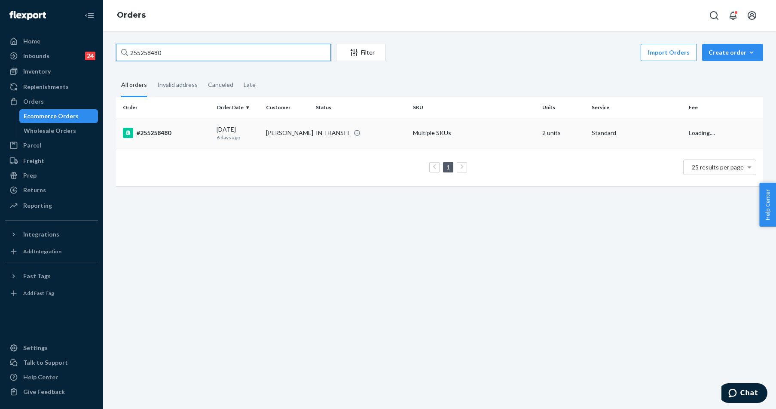
type input "255258480"
click at [168, 130] on div "#255258480" at bounding box center [166, 133] width 87 height 10
click at [168, 130] on div "255258480 Filter Import Orders Create order Ecommerce order Removal order All o…" at bounding box center [439, 220] width 673 height 378
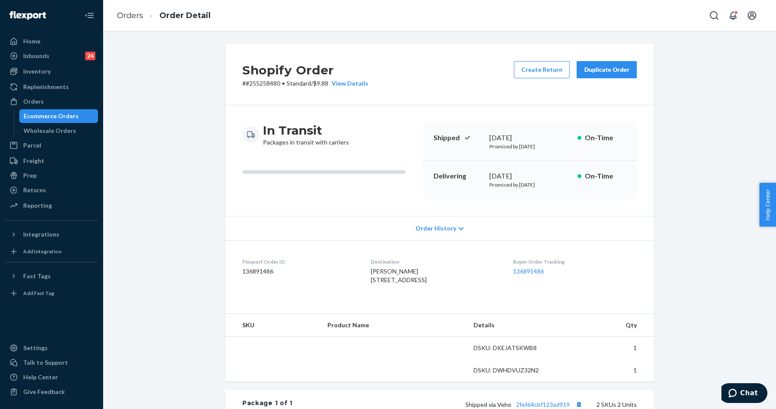
click at [499, 267] on div "Alisha Allen-Weisser 2200 PADDSTOWE MAIN WAY WAKE FOREST, NC 27587-3067 US" at bounding box center [435, 275] width 128 height 17
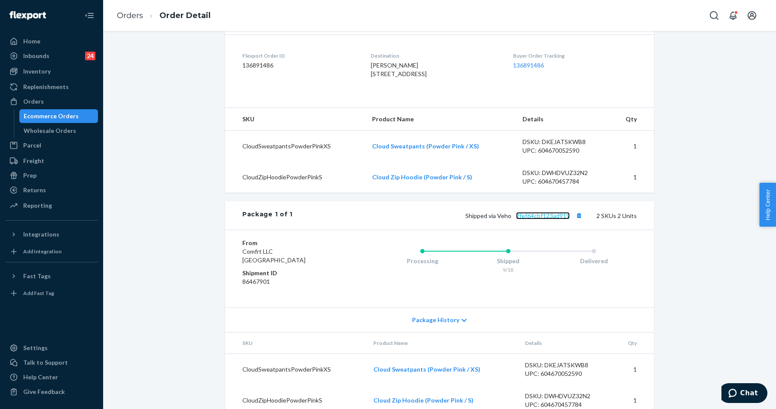
click at [534, 219] on link "2fef64cbf123ad919" at bounding box center [543, 215] width 54 height 7
click at [34, 100] on div "Orders" at bounding box center [33, 101] width 21 height 9
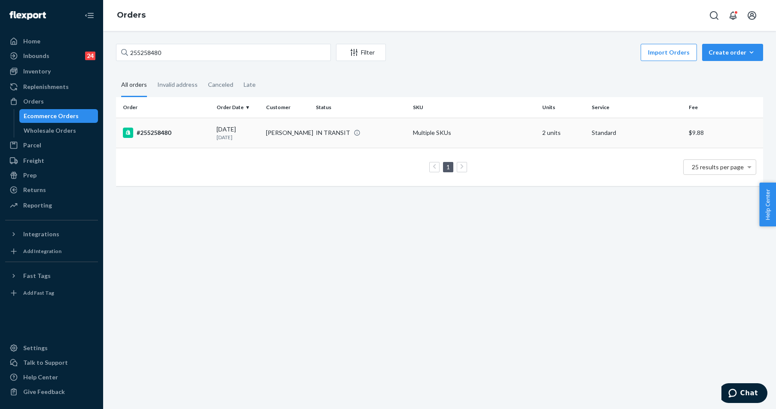
click at [183, 131] on div "#255258480" at bounding box center [166, 133] width 87 height 10
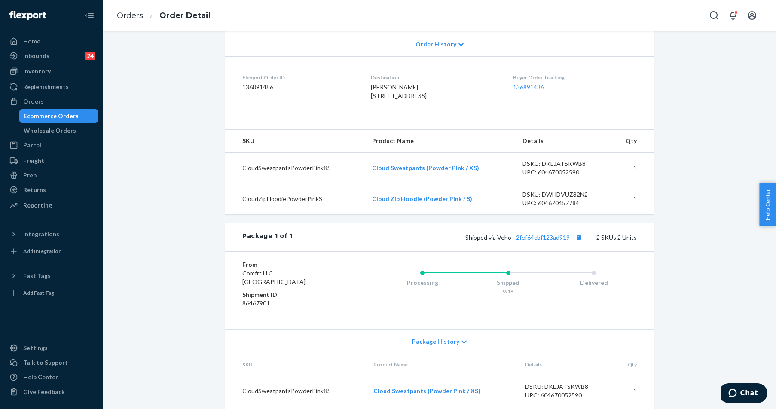
scroll to position [215, 0]
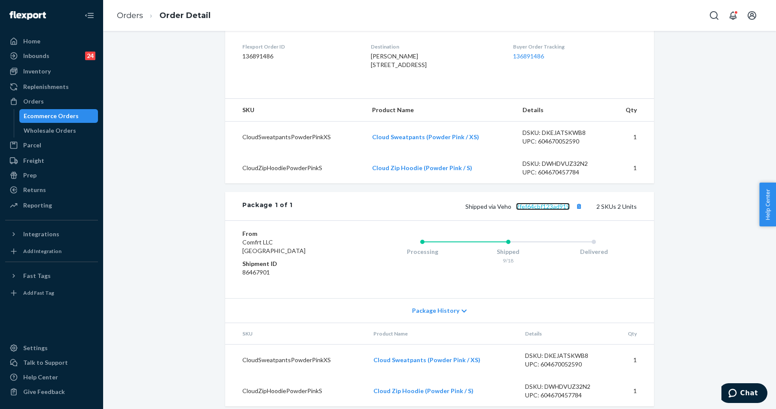
click at [528, 210] on link "2fef64cbf123ad919" at bounding box center [543, 206] width 54 height 7
click at [33, 99] on div "Orders" at bounding box center [33, 101] width 21 height 9
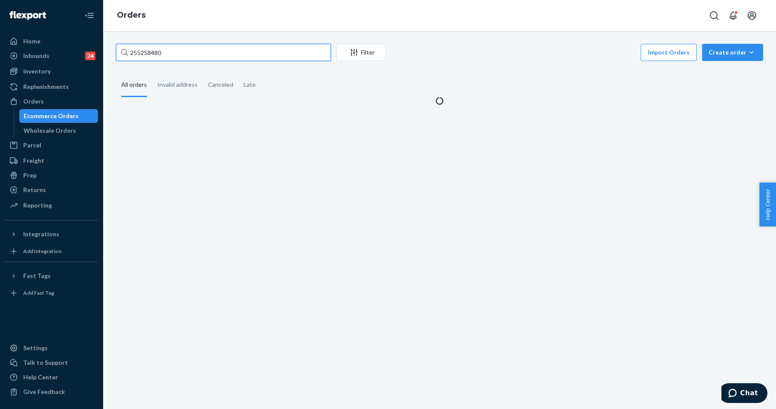
click at [184, 55] on input "255258480" at bounding box center [223, 52] width 215 height 17
paste input "4053294"
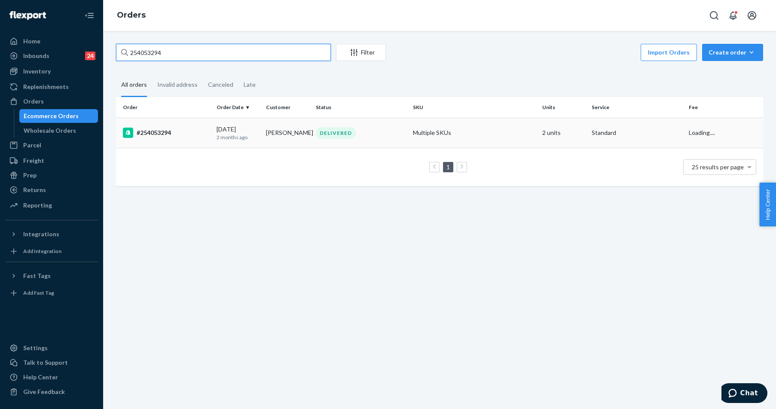
type input "254053294"
click at [169, 140] on td "#254053294" at bounding box center [164, 133] width 97 height 30
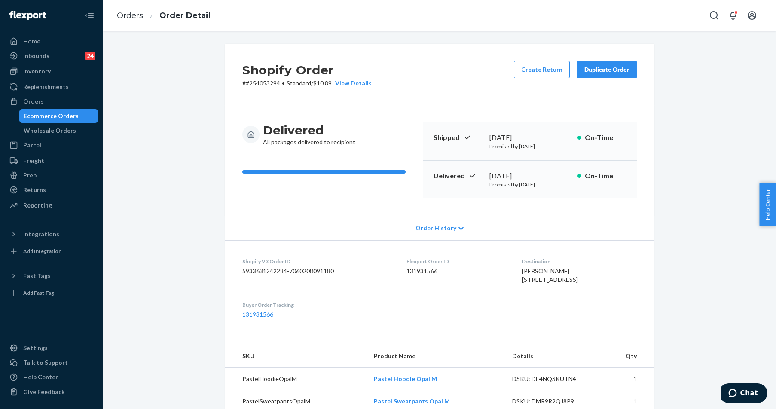
scroll to position [215, 0]
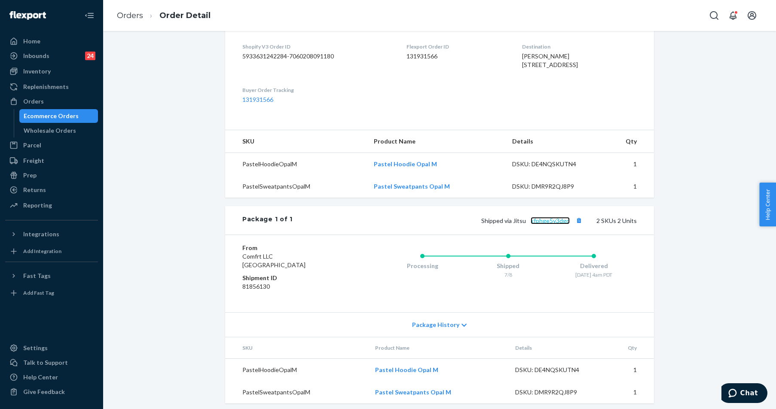
click at [543, 224] on link "kfphge5y3dgd" at bounding box center [550, 220] width 39 height 7
click at [42, 102] on div "Orders" at bounding box center [33, 101] width 21 height 9
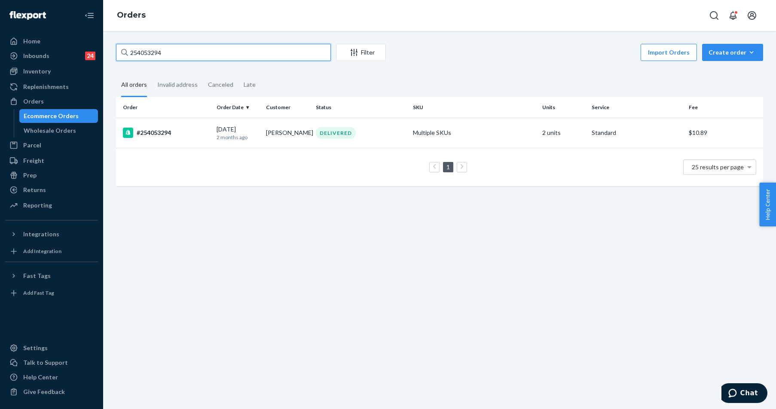
click at [208, 56] on input "254053294" at bounding box center [223, 52] width 215 height 17
paste input "#255250221"
type input "#255250221"
click at [163, 138] on div "#255250221" at bounding box center [166, 133] width 87 height 10
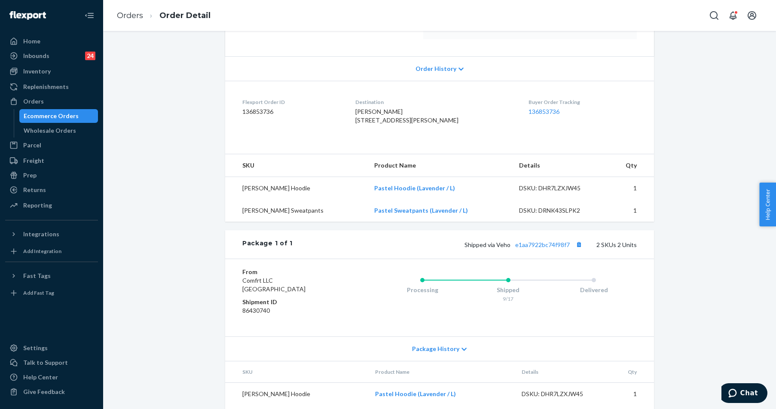
scroll to position [205, 0]
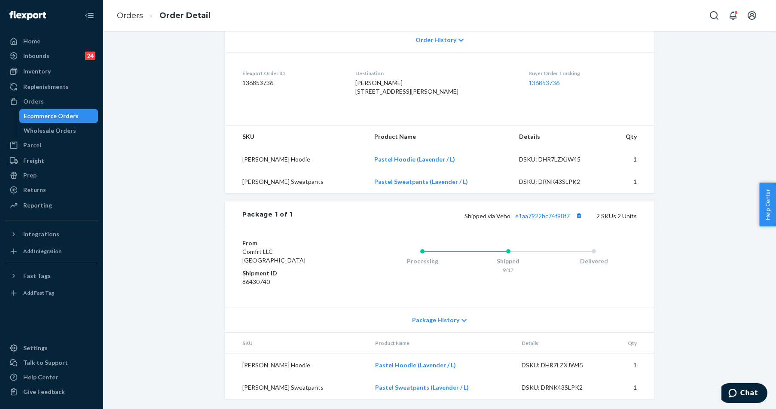
click at [536, 222] on div "Package 1 of 1 Shipped via Veho e1aa7922bc74f98f7 2 SKUs 2 Units" at bounding box center [439, 216] width 429 height 28
click at [536, 219] on link "e1aa7922bc74f98f7" at bounding box center [542, 215] width 55 height 7
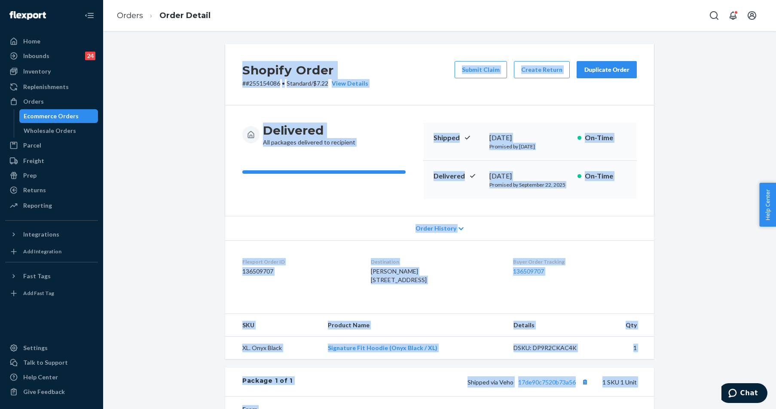
click at [40, 99] on div "Orders" at bounding box center [33, 101] width 21 height 9
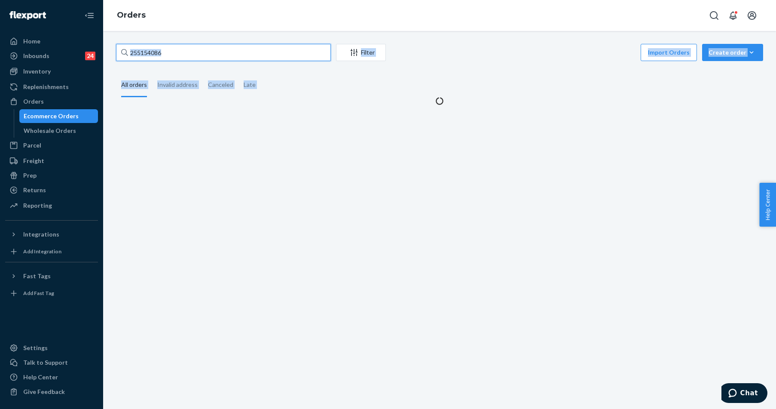
click at [193, 56] on input "255154086" at bounding box center [223, 52] width 215 height 17
paste input "303190"
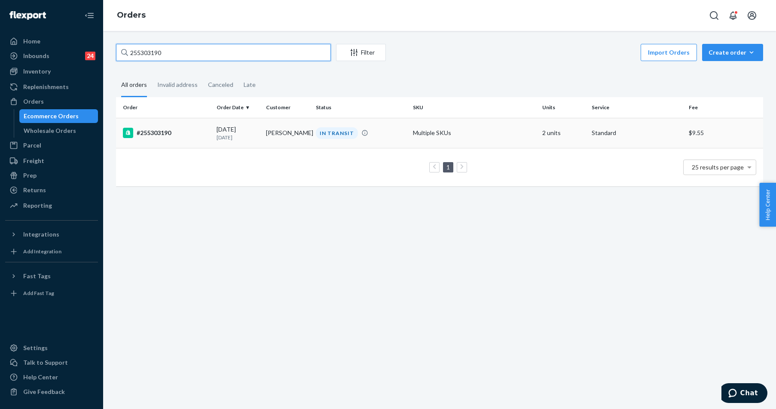
type input "255303190"
click at [165, 130] on div "#255303190" at bounding box center [166, 133] width 87 height 10
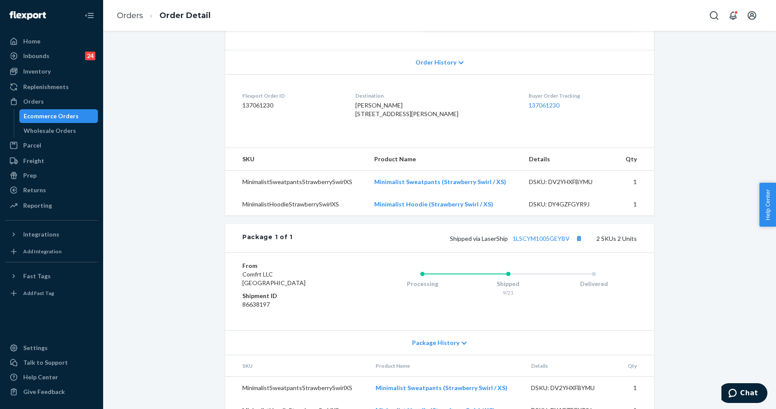
scroll to position [206, 0]
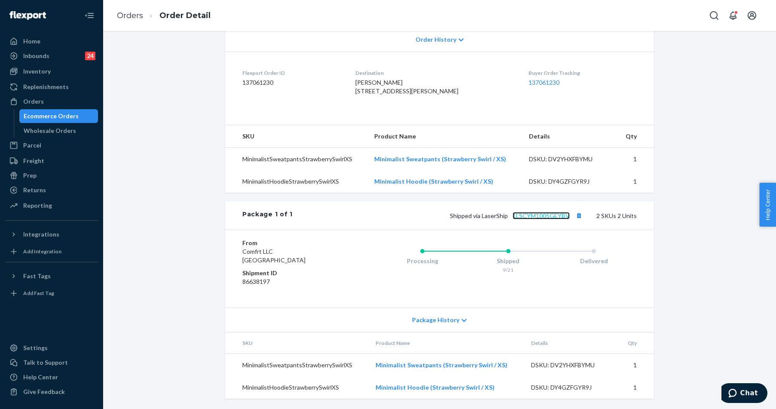
click at [545, 218] on link "1LSCYM1005GEYBV" at bounding box center [541, 215] width 57 height 7
click at [55, 104] on div "Orders" at bounding box center [51, 101] width 91 height 12
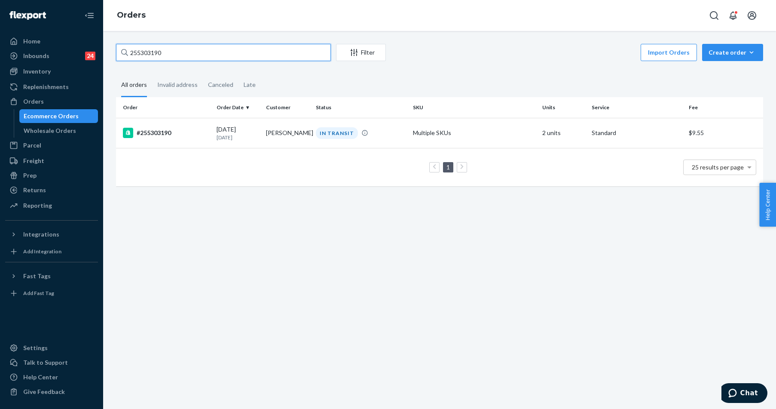
click at [150, 53] on input "255303190" at bounding box center [223, 52] width 215 height 17
paste input "44304"
type input "255344304"
click at [163, 138] on div "#255344304" at bounding box center [166, 133] width 87 height 10
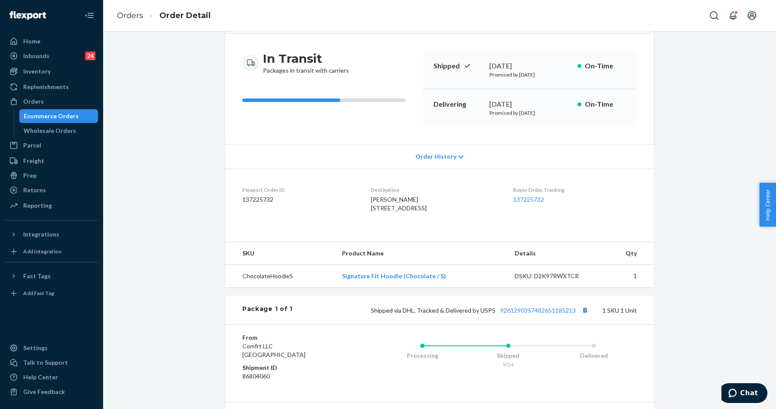
scroll to position [161, 0]
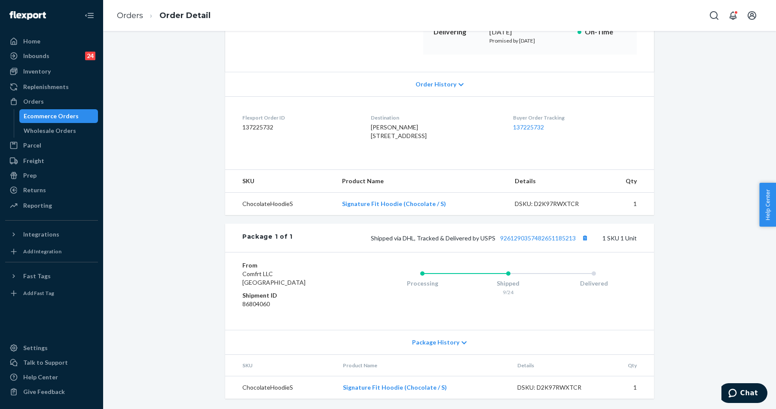
click at [528, 230] on div "Package 1 of 1 Shipped via DHL, Tracked & Delivered by USPS 9261290357482651185…" at bounding box center [439, 237] width 429 height 28
click at [528, 236] on link "9261290357482651185213" at bounding box center [538, 237] width 76 height 7
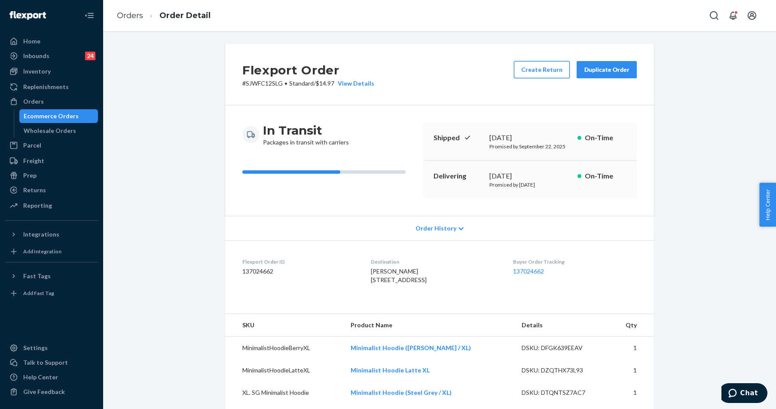
click at [537, 73] on button "Create Return" at bounding box center [542, 69] width 56 height 17
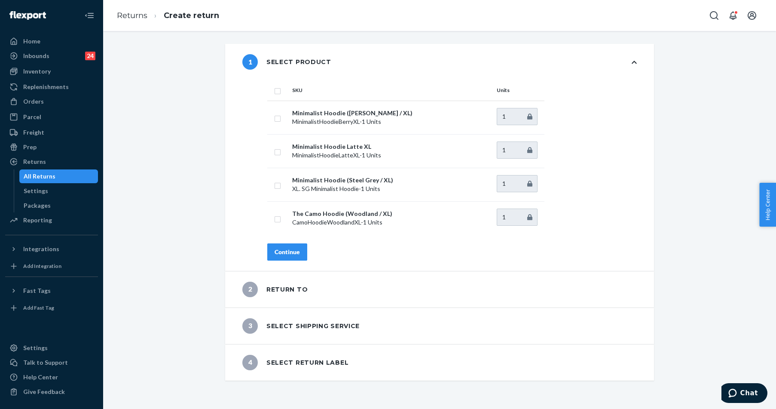
click at [275, 92] on input "checkbox" at bounding box center [277, 90] width 7 height 9
checkbox input "false"
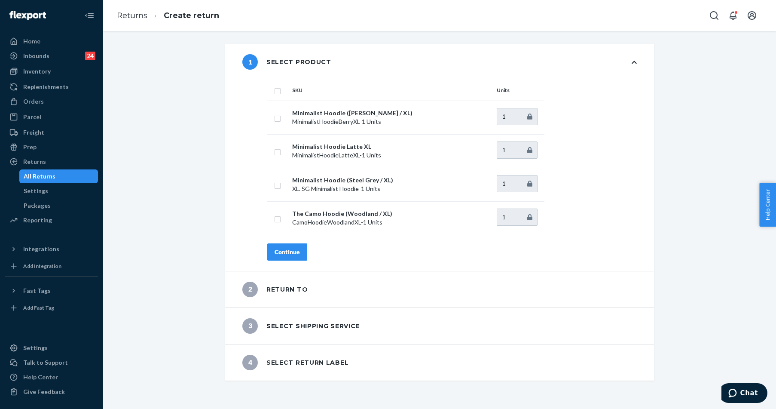
checkbox input "false"
click at [275, 89] on input "checkbox" at bounding box center [277, 90] width 7 height 9
checkbox input "true"
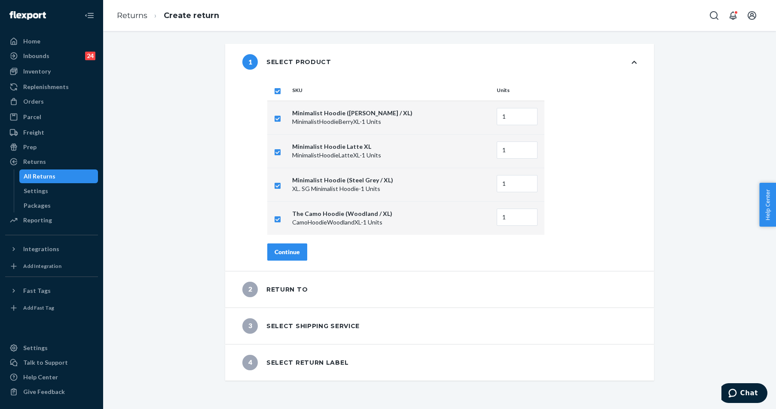
checkbox input "true"
click at [293, 256] on button "Continue" at bounding box center [287, 251] width 40 height 17
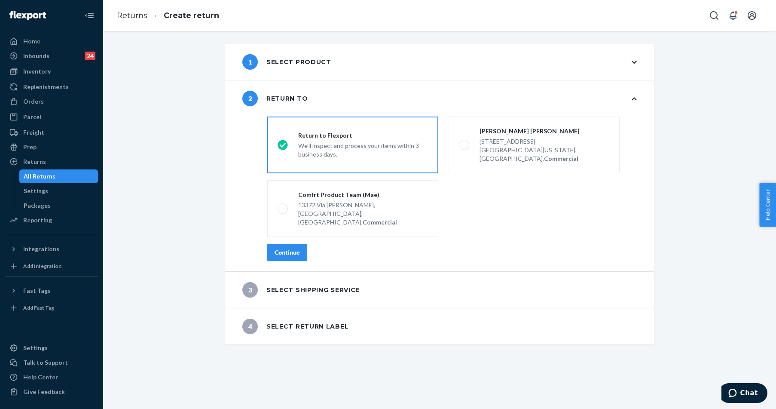
click at [295, 246] on div "destinationsRadioGroup Return to Flexport We'll inspect and process your items …" at bounding box center [452, 192] width 404 height 158
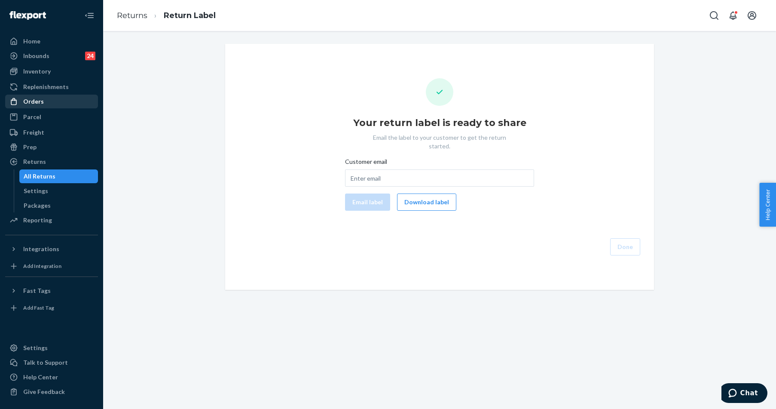
click at [37, 101] on div "Orders" at bounding box center [33, 101] width 21 height 9
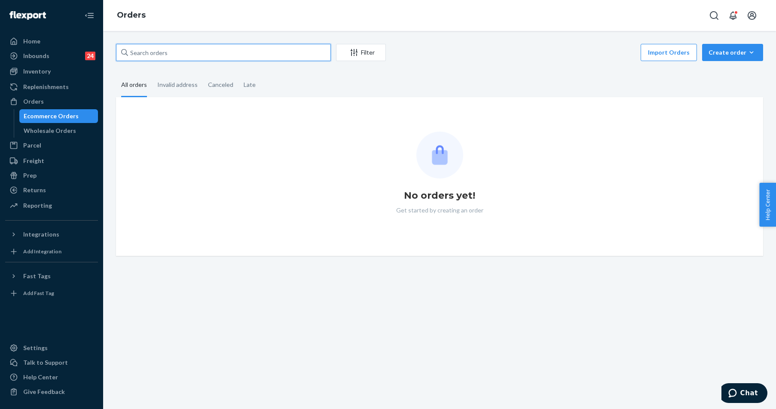
click at [220, 54] on input "text" at bounding box center [223, 52] width 215 height 17
paste input "#255344481"
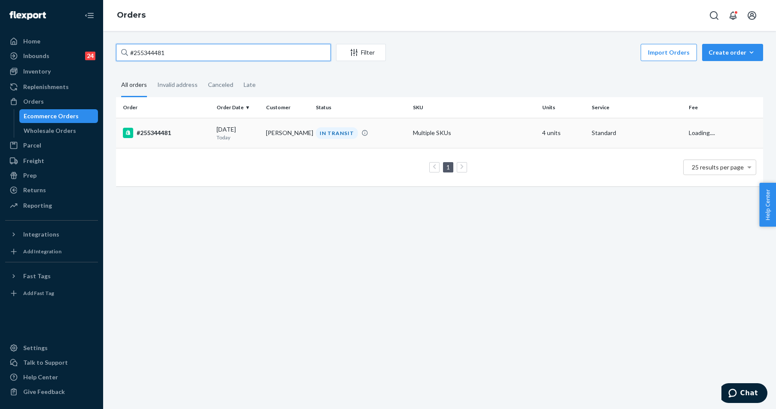
type input "#255344481"
click at [175, 129] on div "#255344481" at bounding box center [166, 133] width 87 height 10
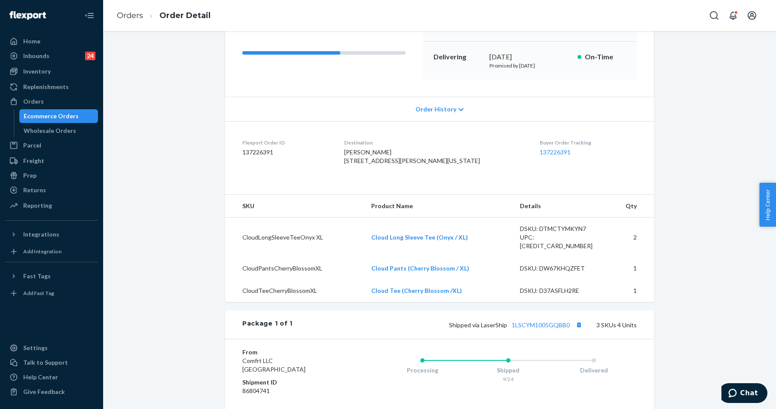
scroll to position [172, 0]
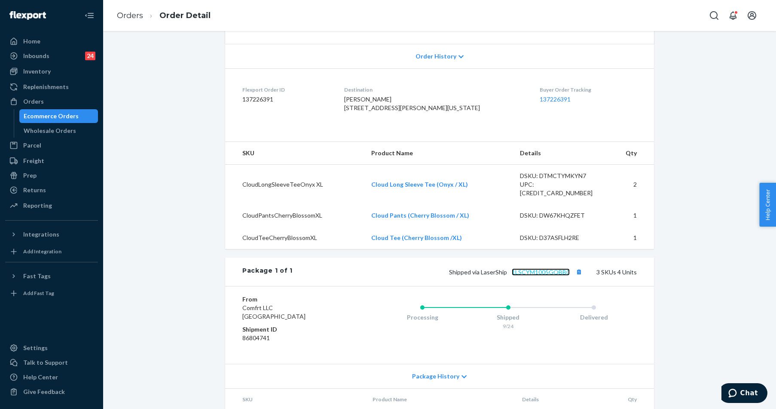
click at [553, 275] on link "1LSCYM1005GQBB0" at bounding box center [541, 271] width 58 height 7
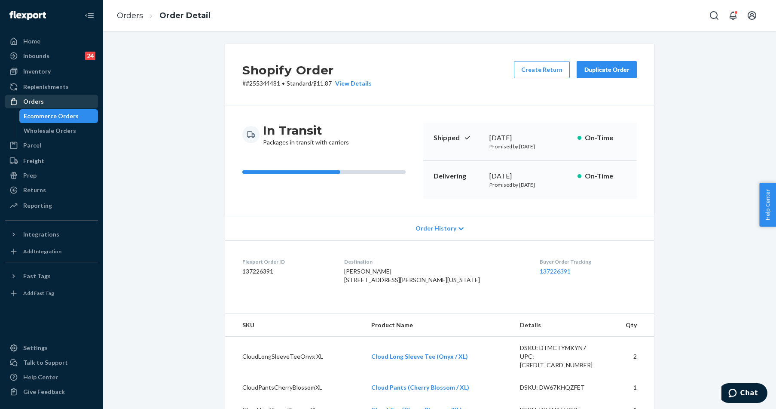
scroll to position [172, 0]
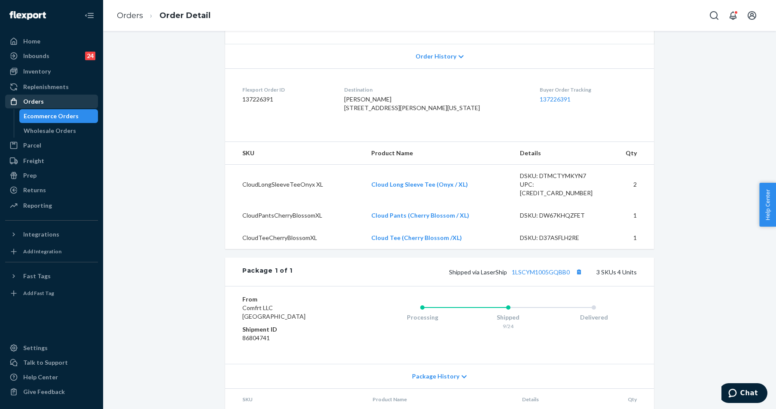
click at [31, 104] on div "Orders" at bounding box center [33, 101] width 21 height 9
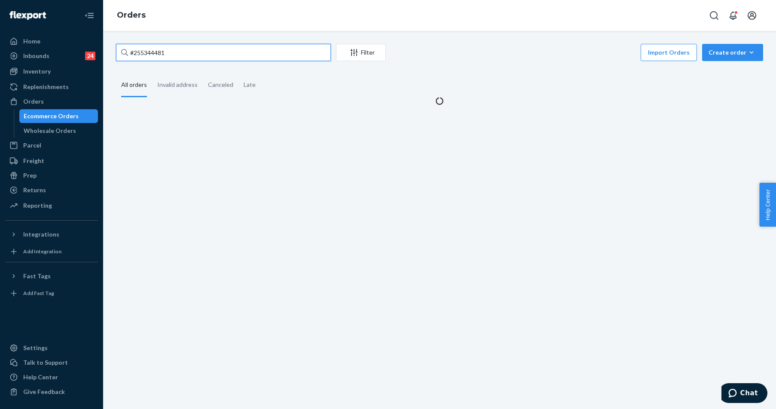
click at [222, 56] on input "#255344481" at bounding box center [223, 52] width 215 height 17
paste input "255299922"
type input "255299922"
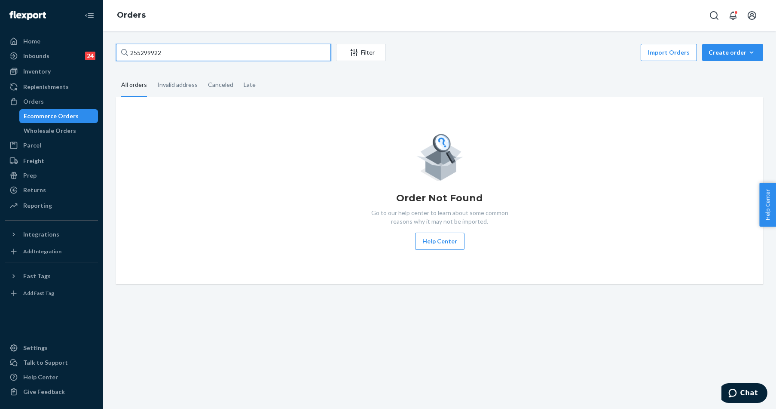
click at [156, 53] on input "255299922" at bounding box center [223, 52] width 215 height 17
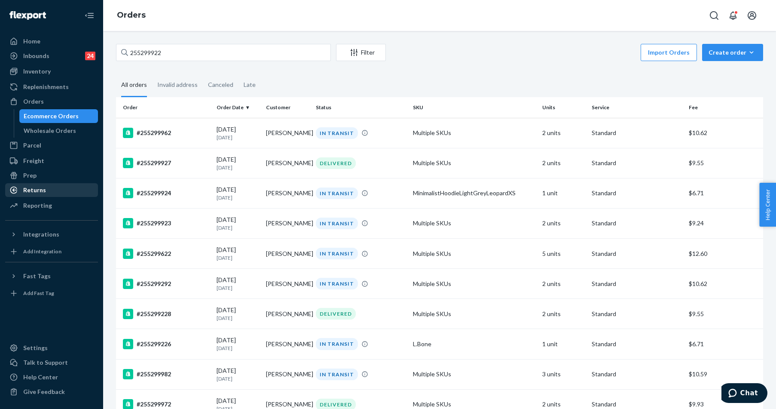
click at [39, 191] on div "Returns" at bounding box center [34, 190] width 23 height 9
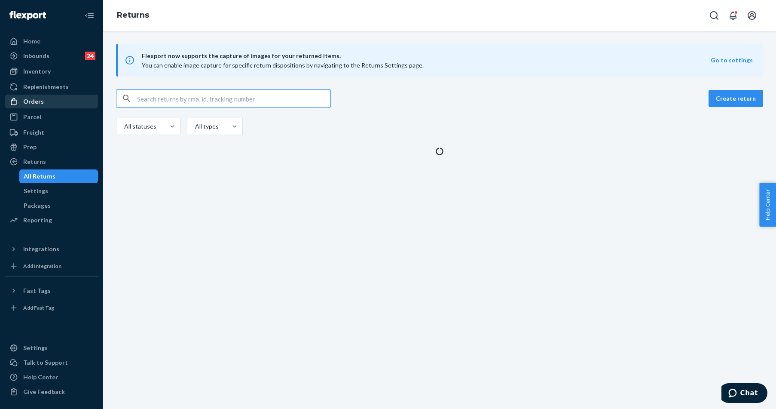
click at [36, 106] on div "Orders" at bounding box center [51, 101] width 91 height 12
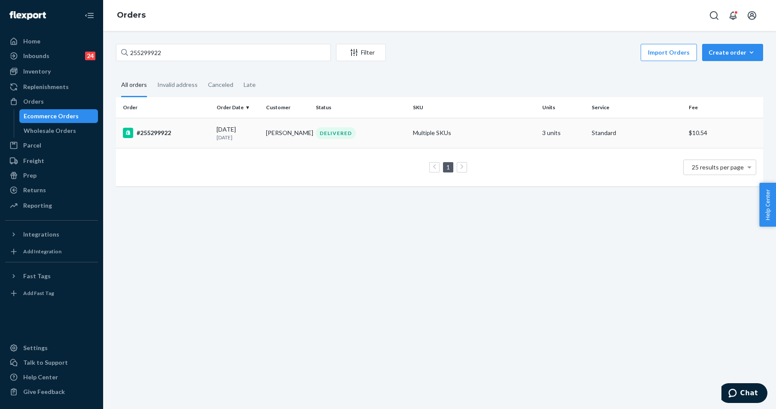
click at [144, 141] on td "#255299922" at bounding box center [164, 133] width 97 height 30
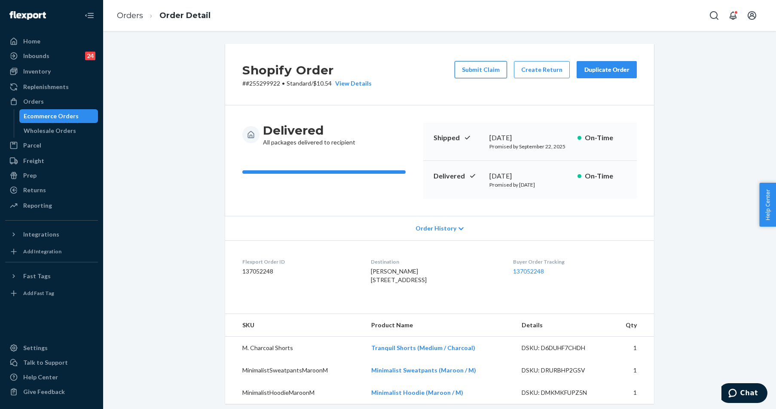
click at [488, 63] on button "Submit Claim" at bounding box center [481, 69] width 52 height 17
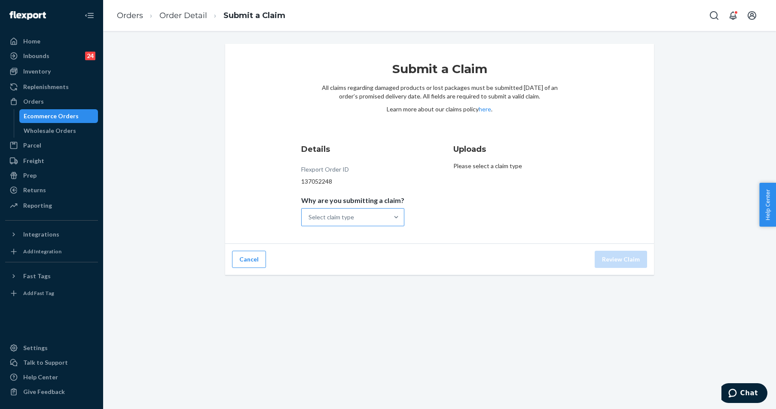
click at [362, 217] on div "Select claim type" at bounding box center [345, 216] width 87 height 17
click at [309, 217] on input "Why are you submitting a claim? Select claim type" at bounding box center [308, 217] width 1 height 9
click at [330, 275] on div "Incorrect product" at bounding box center [353, 272] width 100 height 17
click at [309, 221] on input "Why are you submitting a claim? option Incorrect product focused, 3 of 4. 4 res…" at bounding box center [308, 217] width 1 height 9
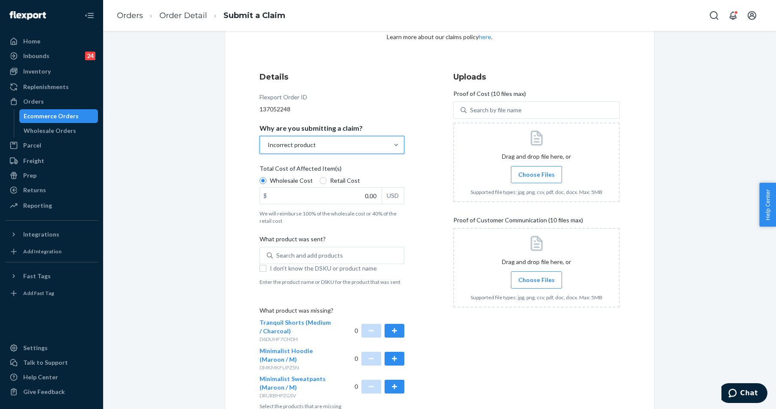
scroll to position [122, 0]
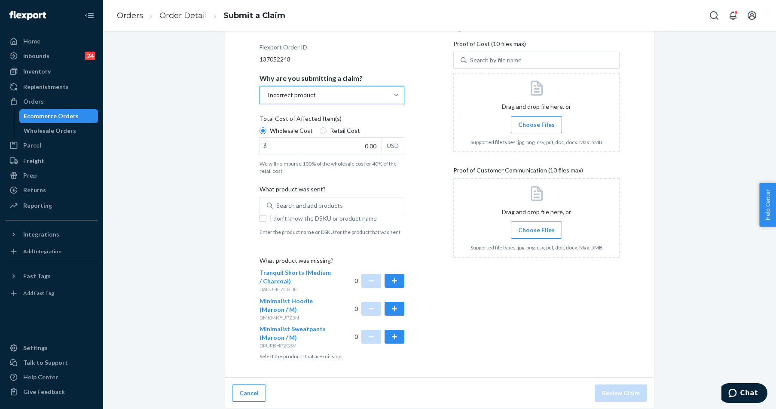
click at [518, 227] on span "Choose Files" at bounding box center [536, 230] width 37 height 9
click at [536, 227] on input "Choose Files" at bounding box center [536, 229] width 0 height 9
click at [393, 284] on button "button" at bounding box center [395, 281] width 20 height 14
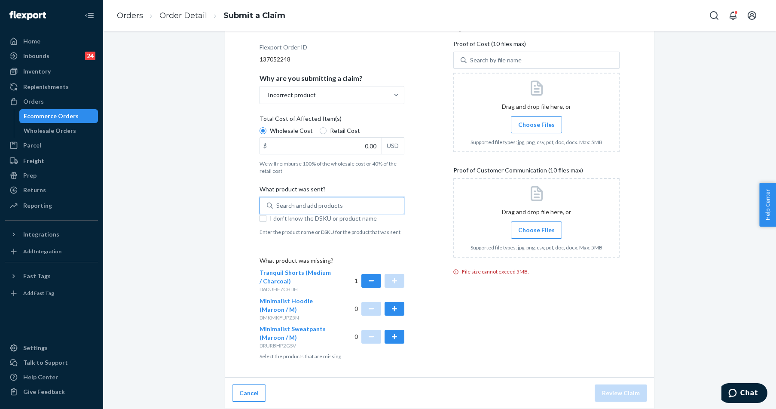
click at [304, 207] on div "Search and add products" at bounding box center [309, 205] width 67 height 9
click at [277, 207] on input "0 results available. Use Up and Down to choose options, press Enter to select t…" at bounding box center [276, 205] width 1 height 9
paste input "Kids Tranquil Sweatpants - Cement/M"
type input "Kids Tranquil Sweatpants - Cement/M"
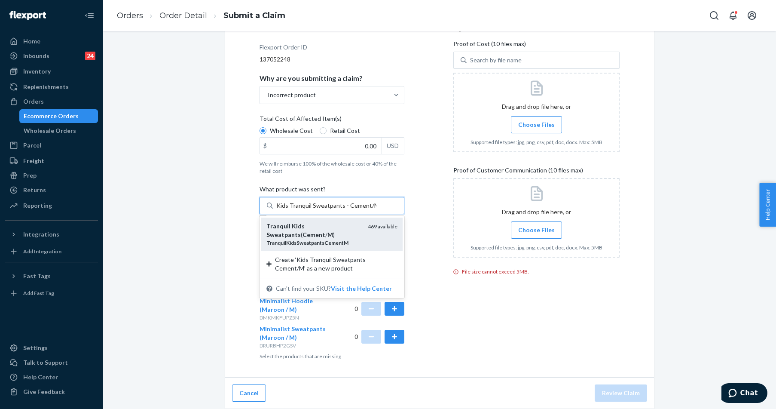
click at [327, 235] on div "Tranquil Kids Sweatpants ( Cement / M )" at bounding box center [313, 230] width 95 height 17
click at [327, 210] on input "Kids Tranquil Sweatpants - Cement/M" at bounding box center [326, 205] width 100 height 9
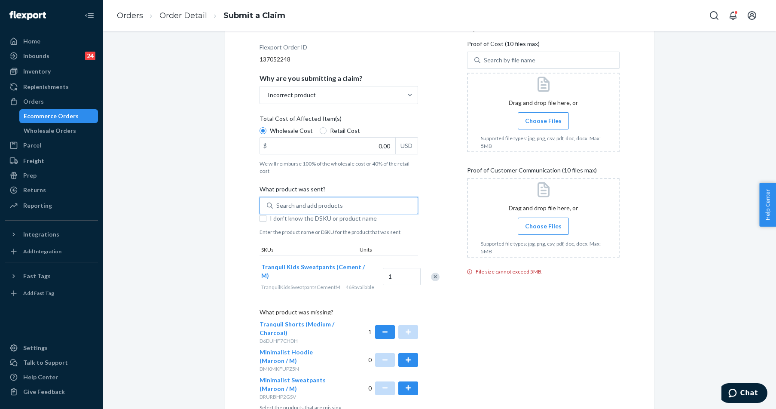
click at [561, 227] on label "Choose Files" at bounding box center [543, 225] width 51 height 17
click at [544, 227] on input "Choose Files" at bounding box center [543, 225] width 0 height 9
click at [534, 124] on span "Choose Files" at bounding box center [543, 120] width 37 height 9
click at [543, 124] on input "Choose Files" at bounding box center [543, 120] width 0 height 9
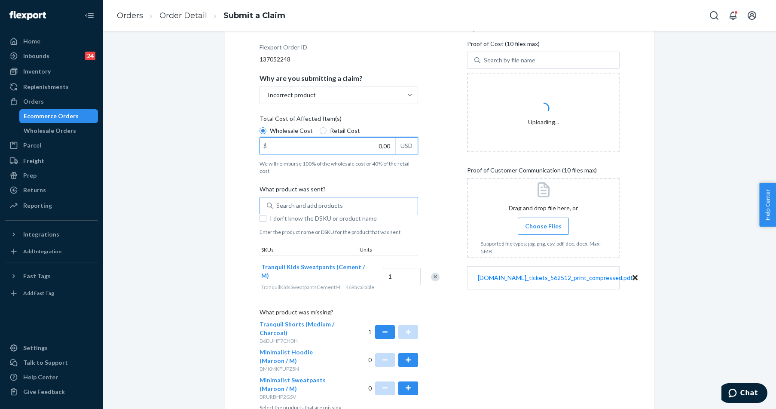
drag, startPoint x: 385, startPoint y: 144, endPoint x: 460, endPoint y: 147, distance: 74.9
click at [460, 147] on div "Details Flexport Order ID 137052248 Why are you submitting a claim? Incorrect p…" at bounding box center [440, 215] width 360 height 389
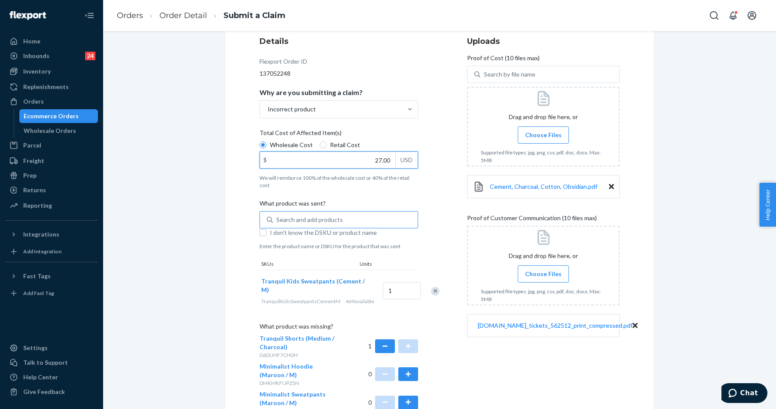
scroll to position [180, 0]
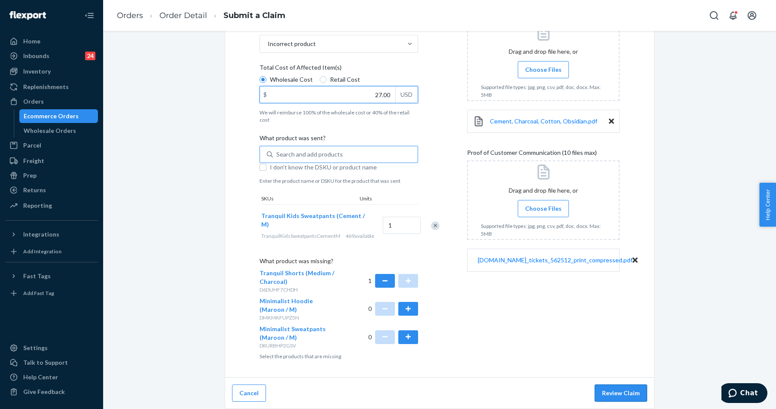
type input "27.00"
click at [613, 398] on button "Review Claim" at bounding box center [621, 392] width 52 height 17
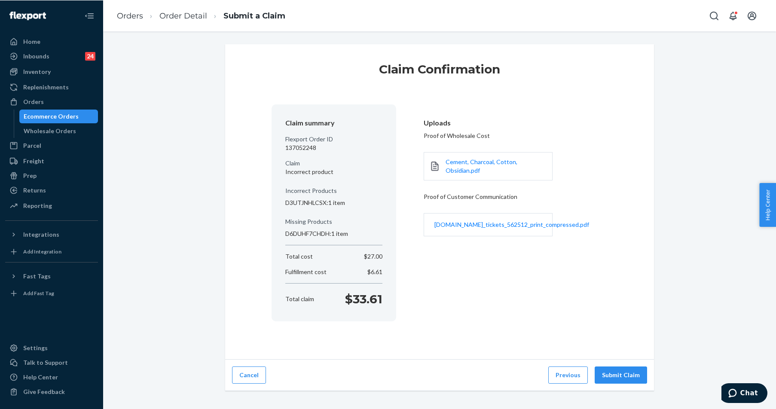
scroll to position [0, 0]
click at [607, 373] on button "Submit Claim" at bounding box center [621, 374] width 52 height 17
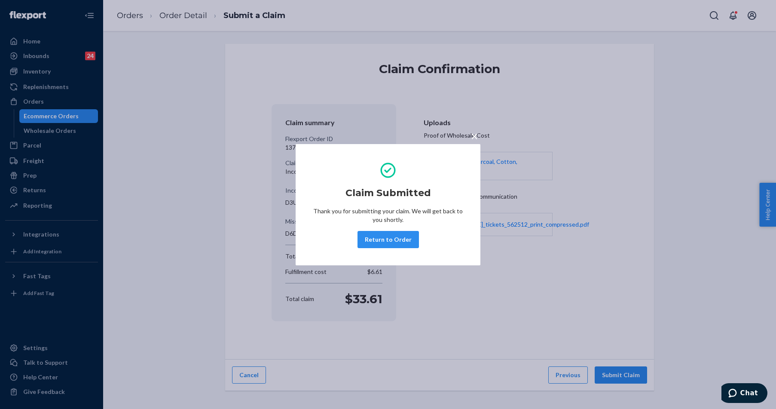
click at [380, 239] on button "Return to Order" at bounding box center [387, 239] width 61 height 17
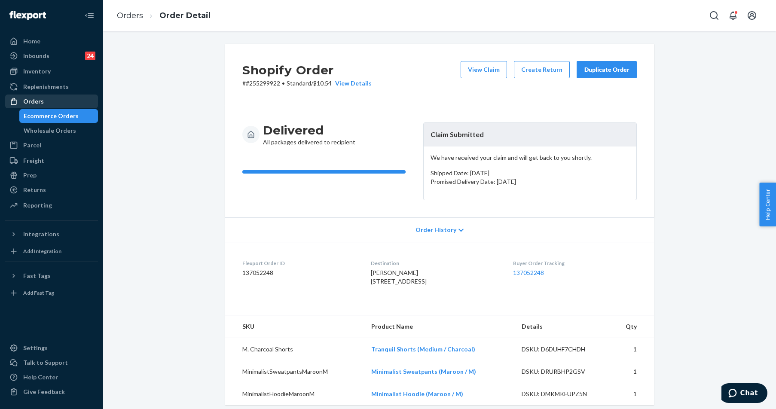
click at [35, 97] on div "Orders" at bounding box center [51, 101] width 91 height 12
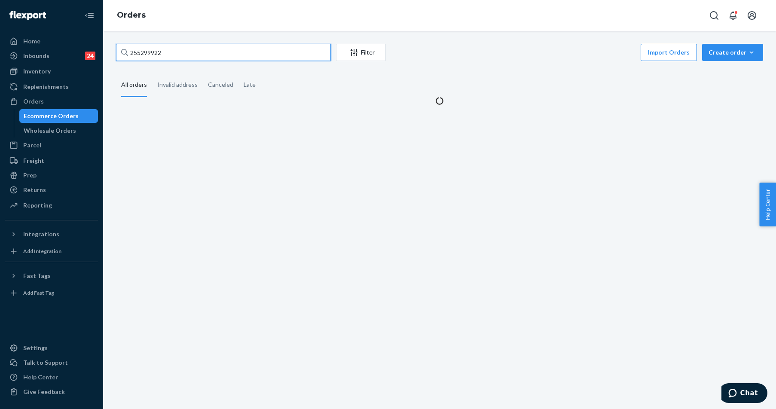
click at [146, 54] on input "255299922" at bounding box center [223, 52] width 215 height 17
paste input "344977"
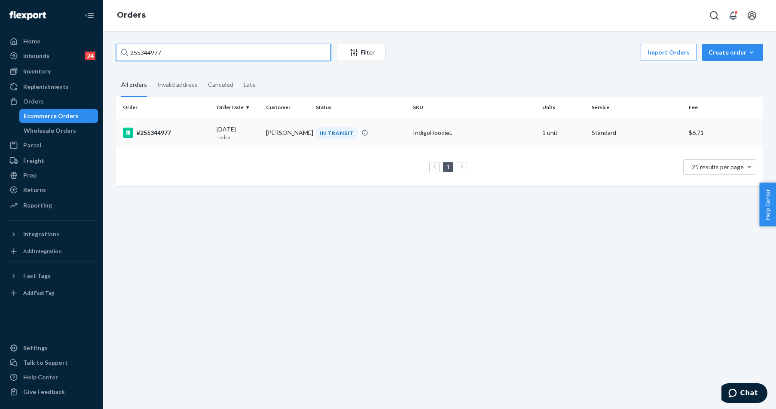
type input "255344977"
click at [188, 134] on div "#255344977" at bounding box center [166, 133] width 87 height 10
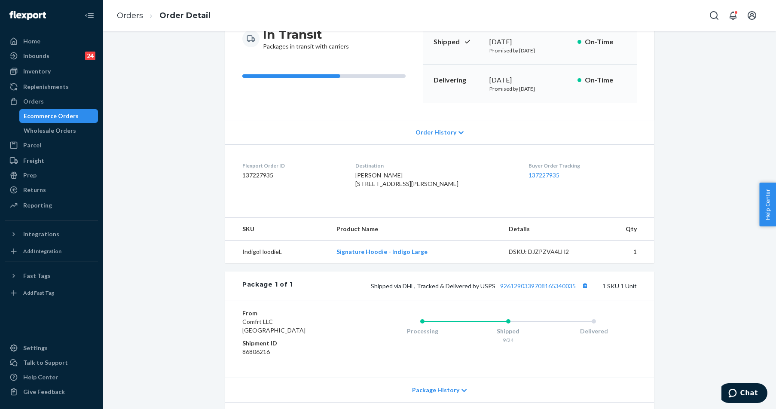
scroll to position [161, 0]
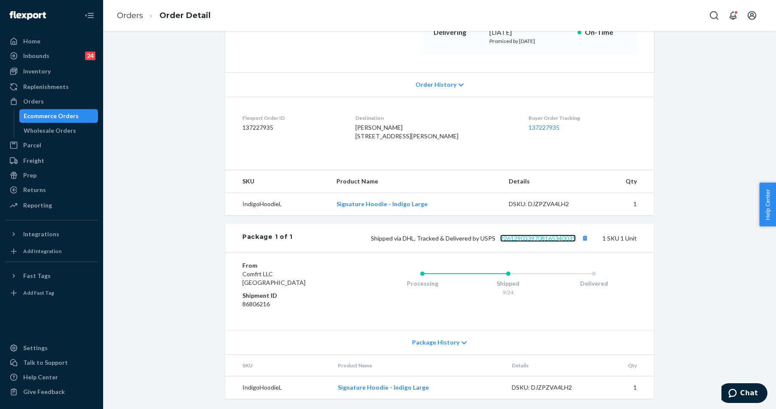
click at [542, 238] on link "9261290339708165340035" at bounding box center [538, 238] width 76 height 7
click at [36, 101] on div "Orders" at bounding box center [33, 101] width 21 height 9
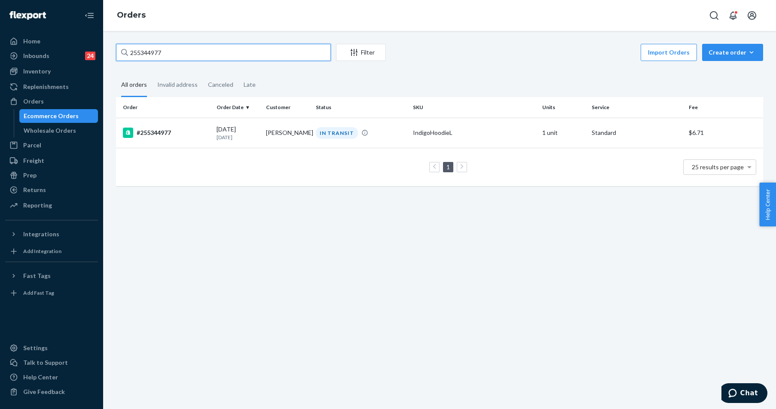
click at [174, 45] on input "255344977" at bounding box center [223, 52] width 215 height 17
paste input "5385"
type input "255345385"
click at [169, 134] on div "#255345385" at bounding box center [166, 133] width 87 height 10
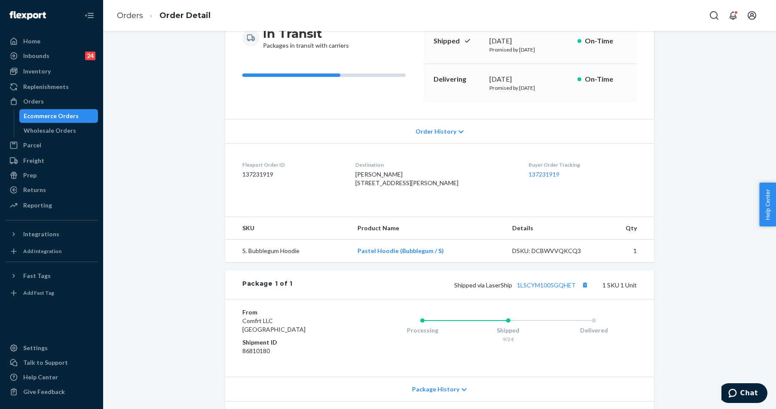
scroll to position [161, 0]
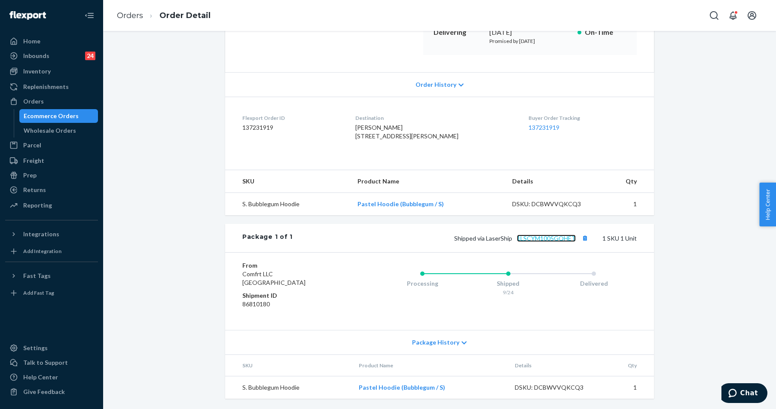
click at [544, 240] on link "1LSCYM1005GQHET" at bounding box center [546, 238] width 59 height 7
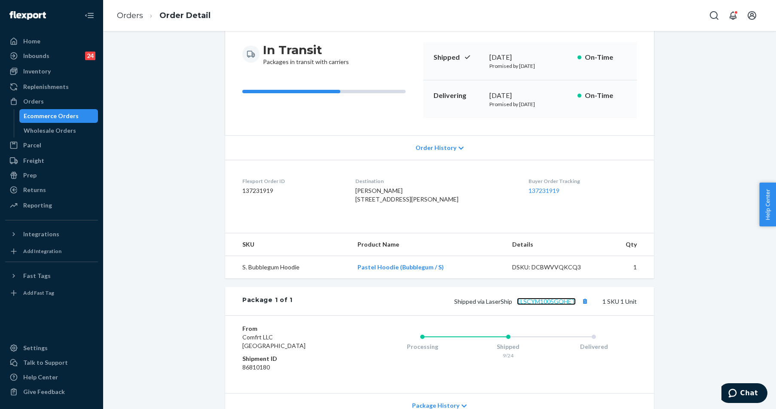
scroll to position [0, 0]
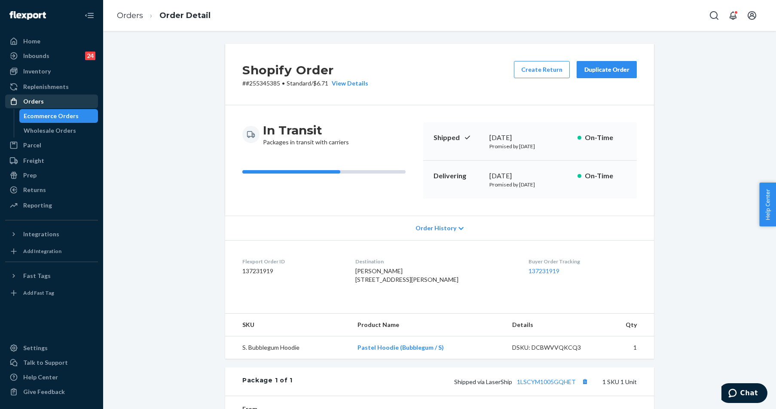
click at [51, 105] on div "Orders" at bounding box center [51, 101] width 91 height 12
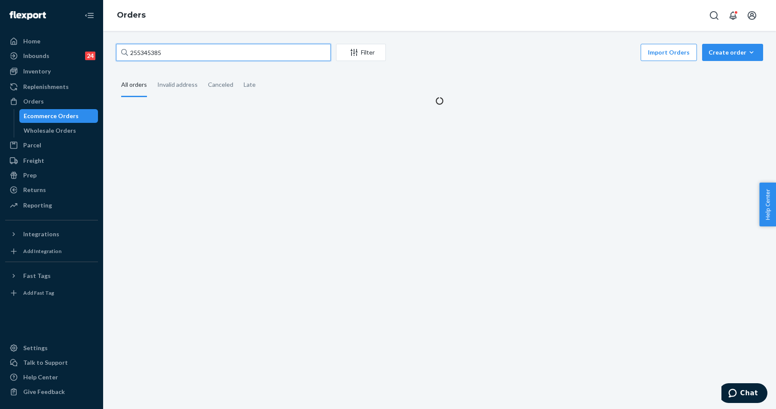
click at [190, 54] on input "255345385" at bounding box center [223, 52] width 215 height 17
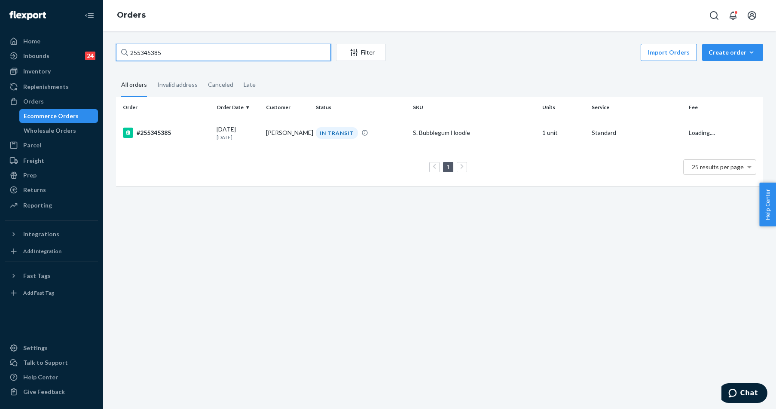
paste input "417"
type input "255345417"
click at [166, 138] on td "#255345417" at bounding box center [164, 133] width 97 height 30
click at [166, 138] on div "255345417 Filter Import Orders Create order Ecommerce order Removal order All o…" at bounding box center [439, 220] width 673 height 378
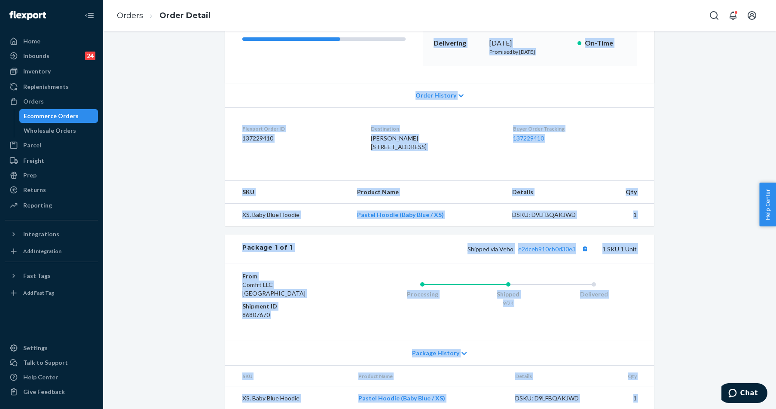
scroll to position [161, 0]
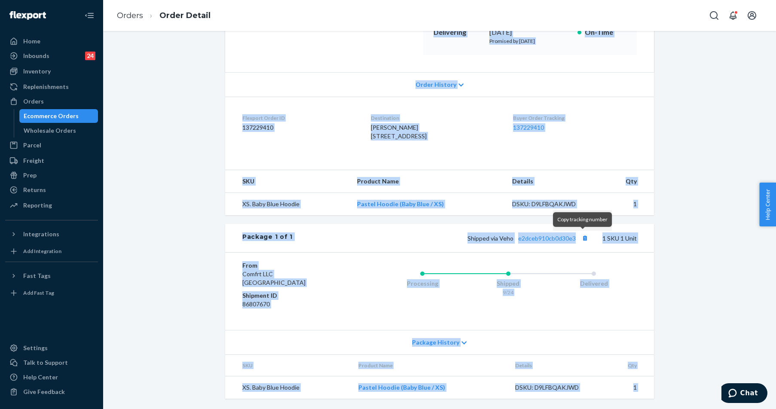
click at [568, 173] on th "Details" at bounding box center [552, 181] width 95 height 23
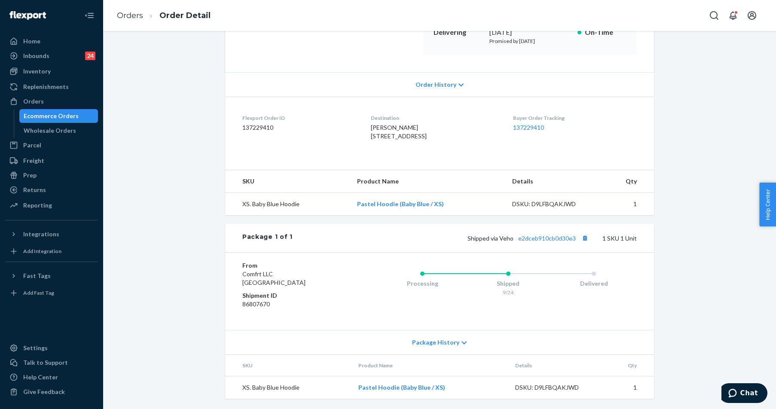
click at [541, 233] on div "Shipped via Veho e2dceb910cb0d30e3 1 SKU 1 Unit" at bounding box center [465, 237] width 344 height 11
click at [553, 238] on link "e2dceb910cb0d30e3" at bounding box center [547, 238] width 58 height 7
